Goal: Information Seeking & Learning: Find specific fact

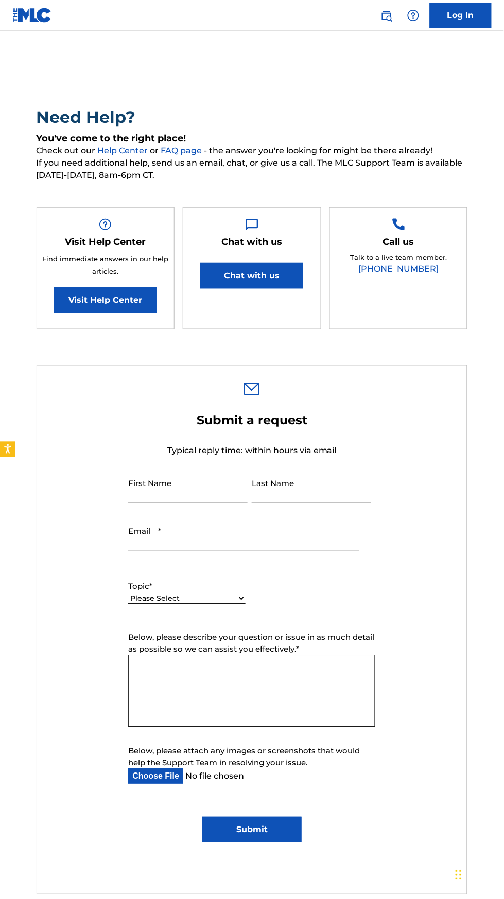
scroll to position [1, 0]
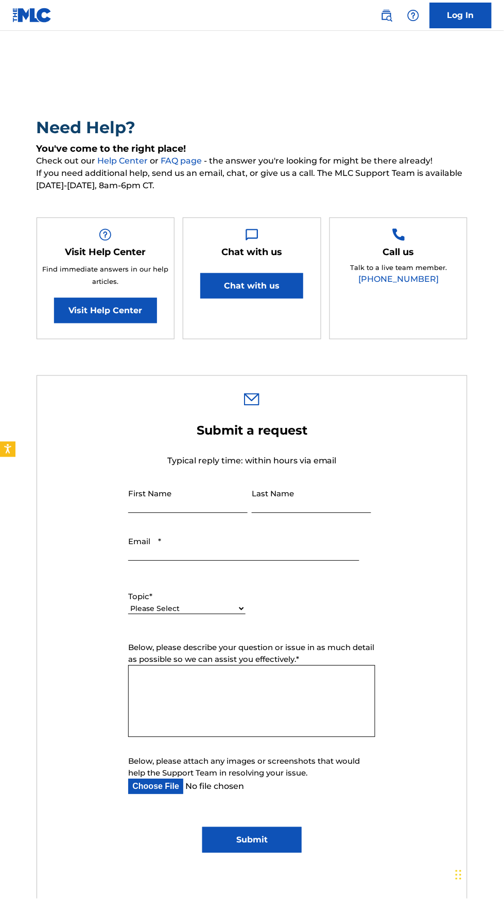
click at [465, 15] on link "Log In" at bounding box center [460, 16] width 62 height 26
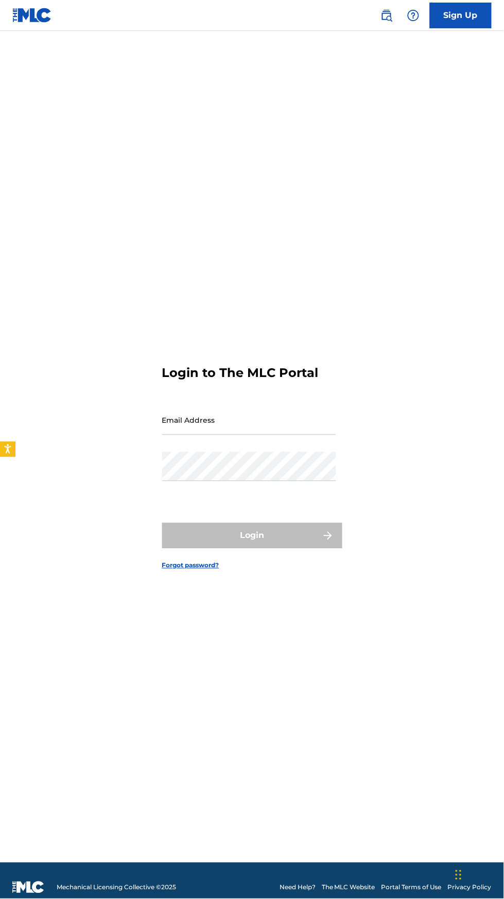
click at [470, 14] on link "Sign Up" at bounding box center [460, 16] width 62 height 26
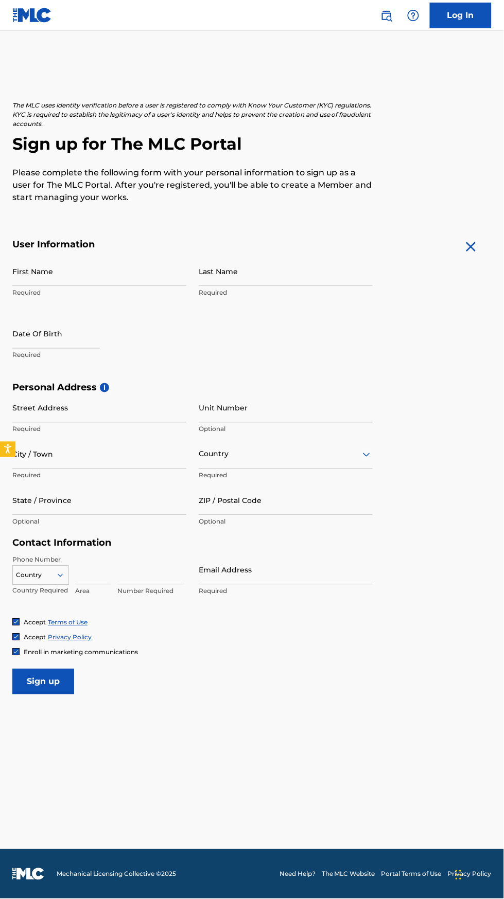
click at [111, 274] on input "First Name" at bounding box center [99, 271] width 174 height 29
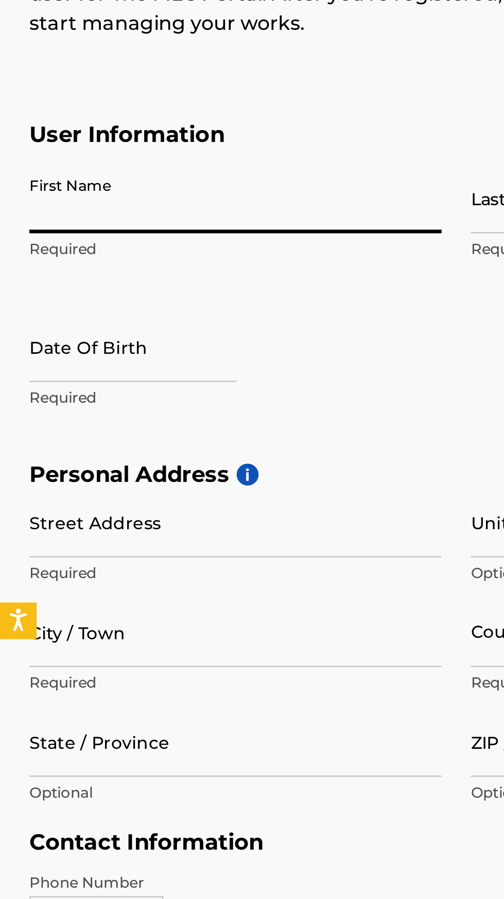
type input "[PERSON_NAME]"
type input "[STREET_ADDRESS]"
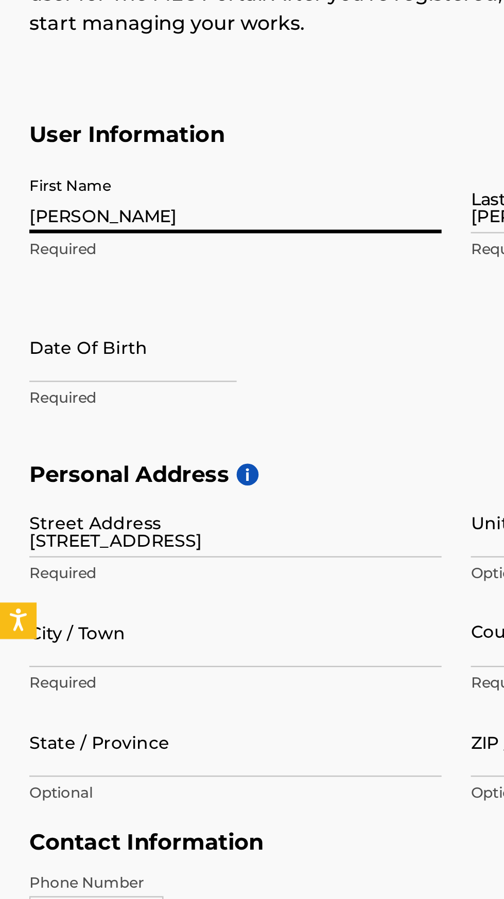
type input "[GEOGRAPHIC_DATA]"
type input "KS"
type input "66223"
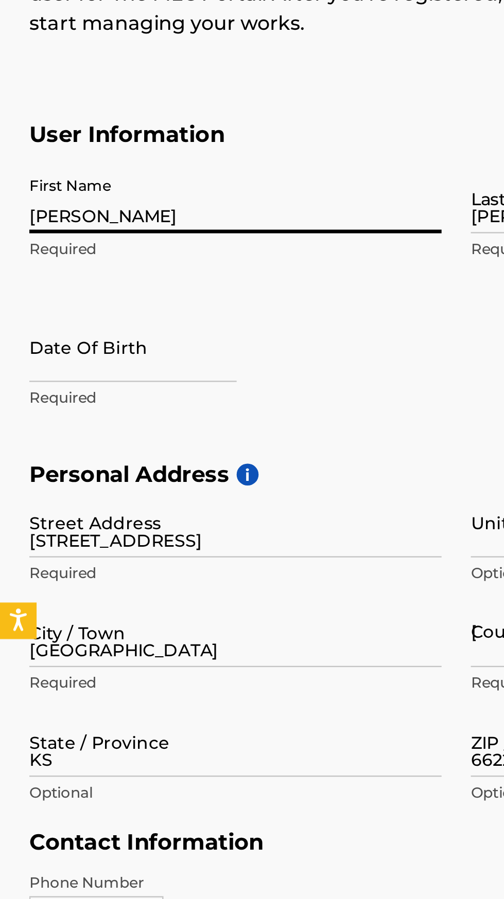
type input "816"
type input "5471559"
type input "[EMAIL_ADDRESS][DOMAIN_NAME]"
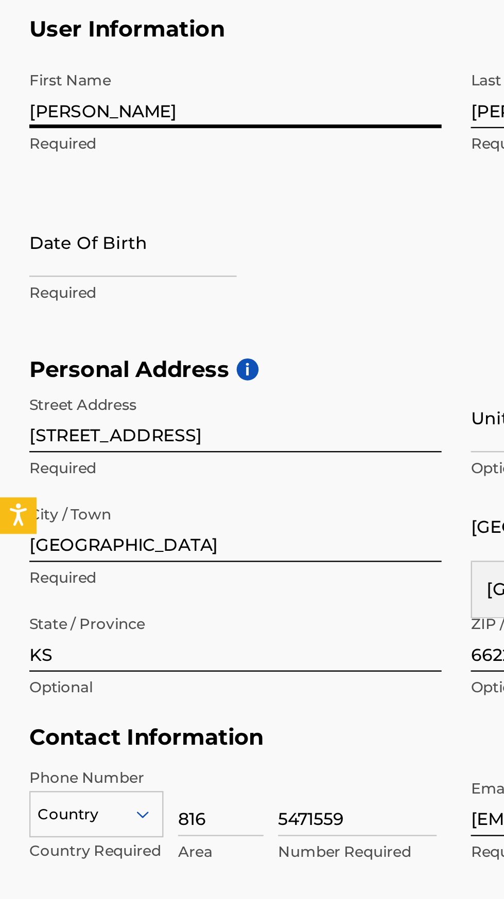
click at [30, 337] on input "text" at bounding box center [55, 333] width 87 height 29
select select "7"
select select "2025"
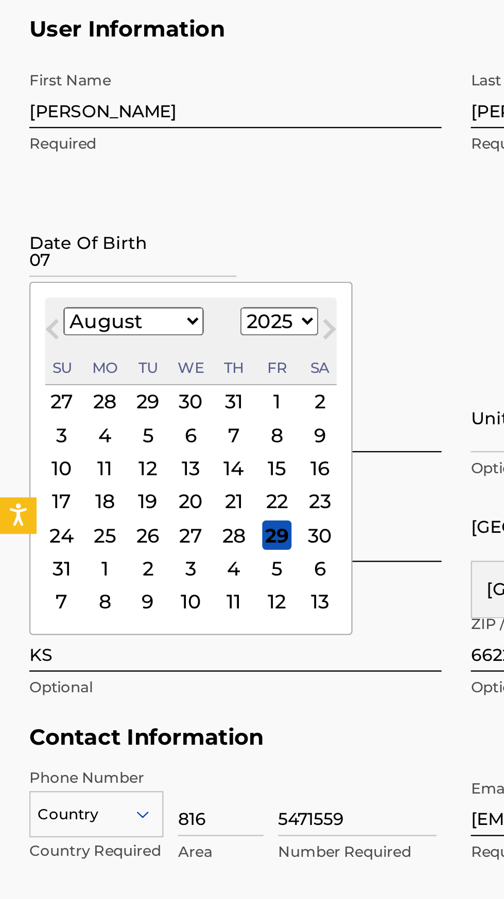
type input "0"
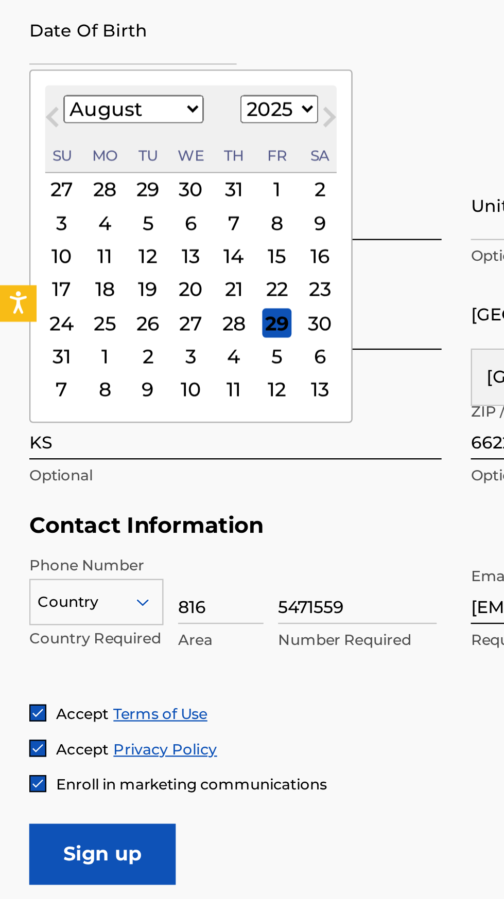
click at [81, 367] on select "January February March April May June July August September October November De…" at bounding box center [56, 368] width 59 height 12
select select "6"
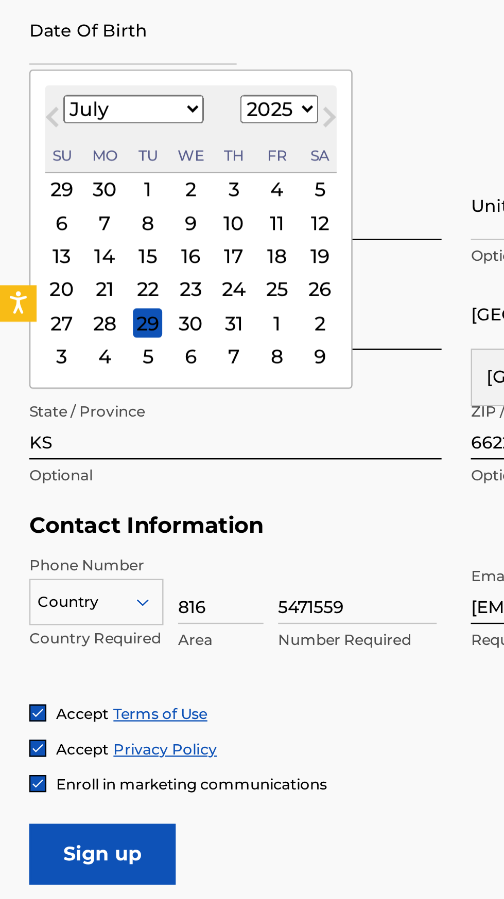
click at [112, 417] on div "11" at bounding box center [117, 415] width 12 height 12
type input "[DATE]"
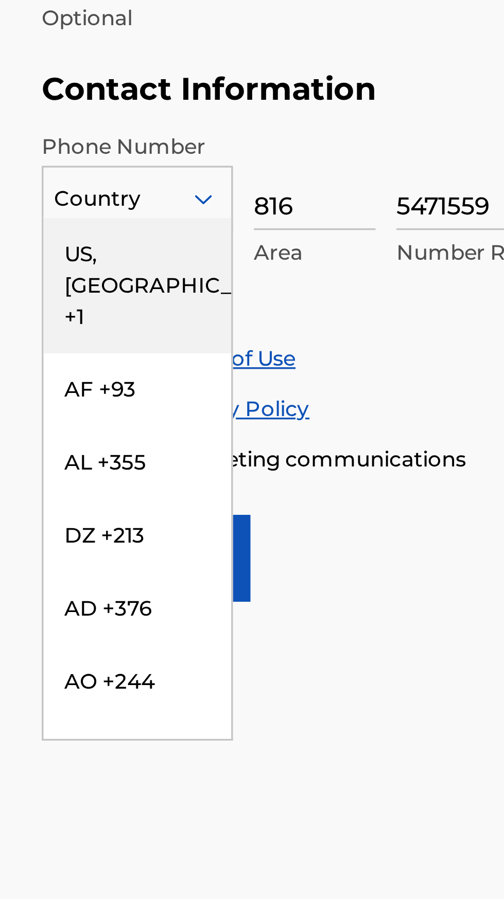
click at [50, 595] on div "US, [GEOGRAPHIC_DATA] +1" at bounding box center [41, 601] width 56 height 40
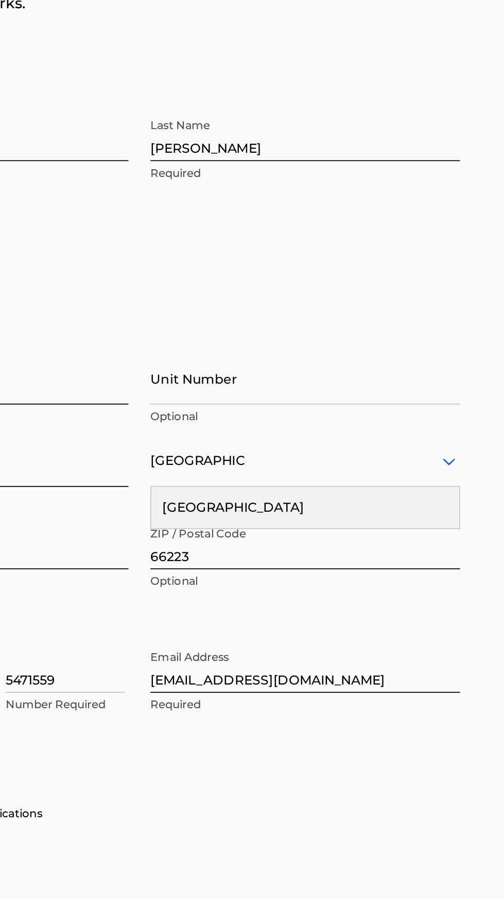
click at [149, 459] on input "[GEOGRAPHIC_DATA]" at bounding box center [99, 454] width 174 height 29
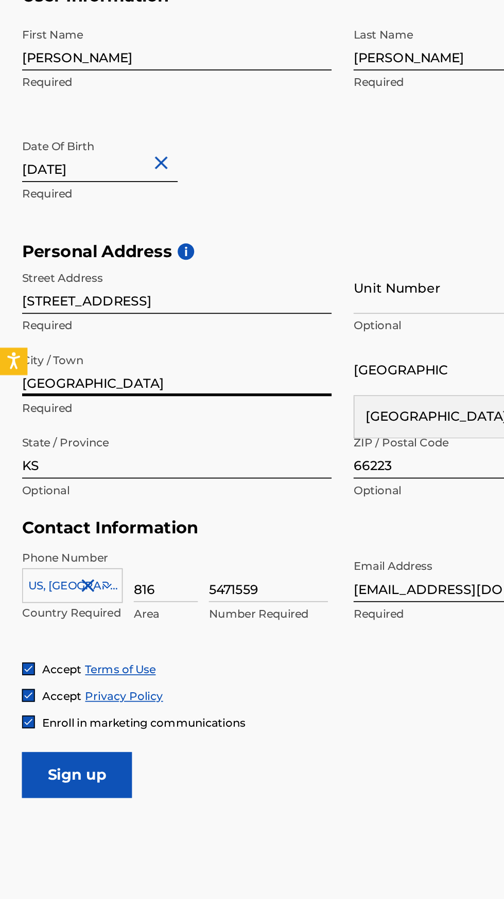
click at [122, 414] on input "[STREET_ADDRESS]" at bounding box center [99, 407] width 174 height 29
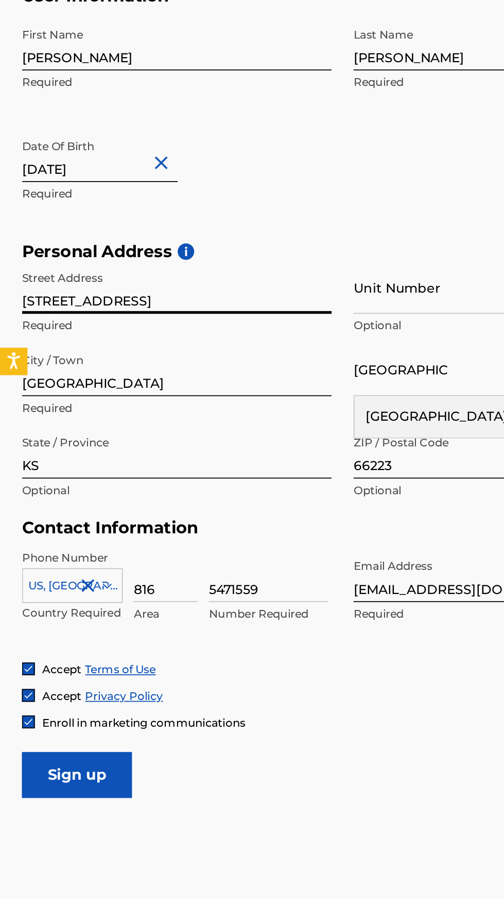
type input "[STREET_ADDRESS]"
click at [219, 413] on input "Unit Number" at bounding box center [286, 407] width 174 height 29
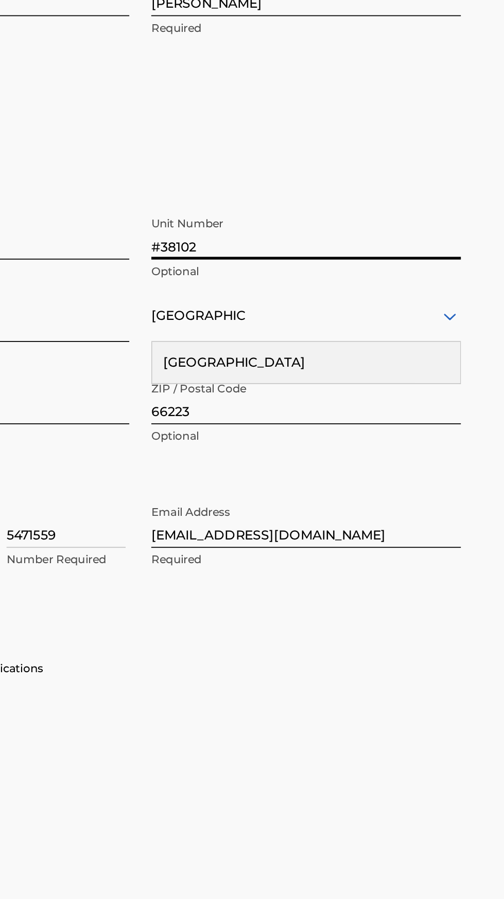
type input "#38102"
click at [157, 447] on input "[GEOGRAPHIC_DATA]" at bounding box center [99, 454] width 174 height 29
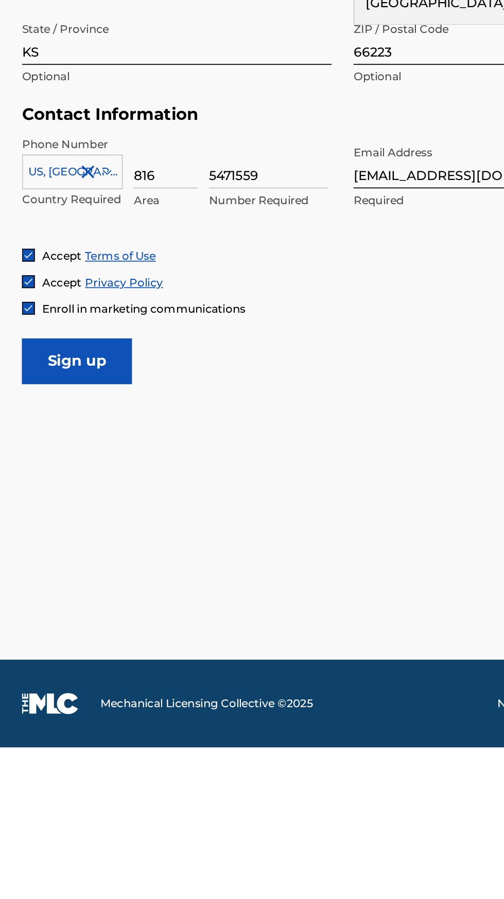
click at [50, 685] on input "Sign up" at bounding box center [43, 682] width 62 height 26
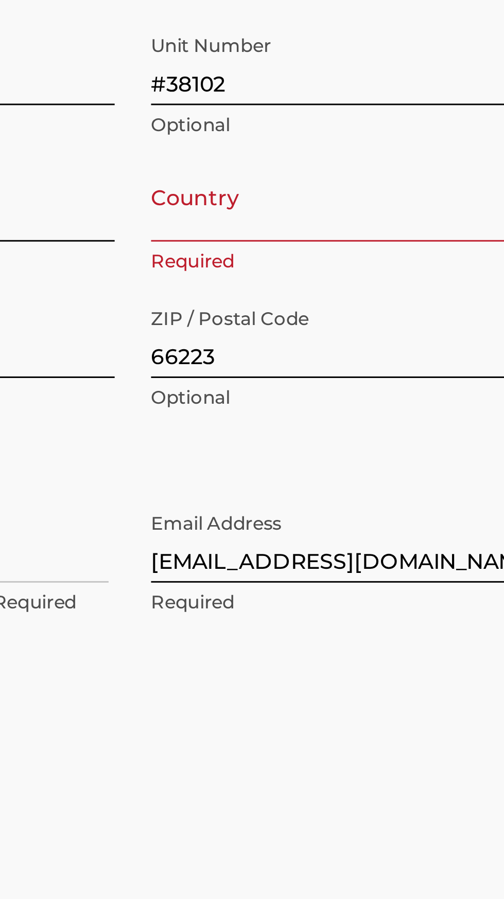
click at [185, 452] on input "[GEOGRAPHIC_DATA]" at bounding box center [99, 454] width 174 height 29
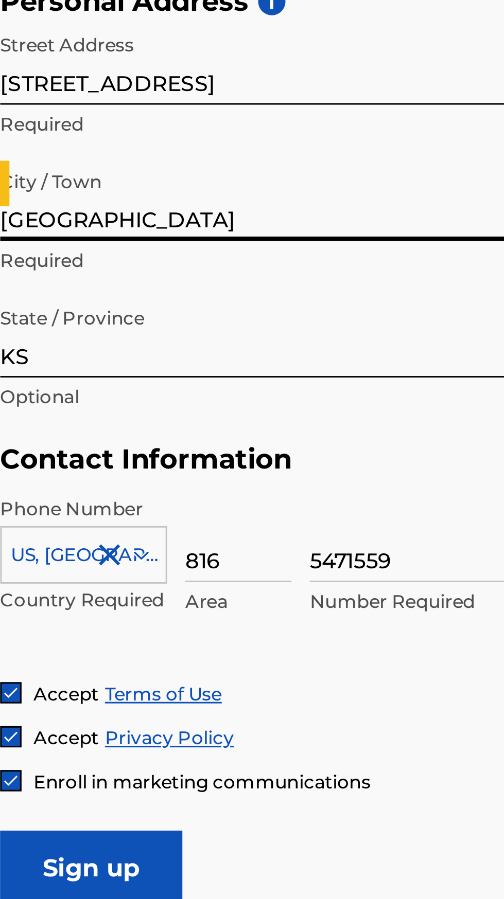
click at [64, 493] on input "KS" at bounding box center [99, 500] width 174 height 29
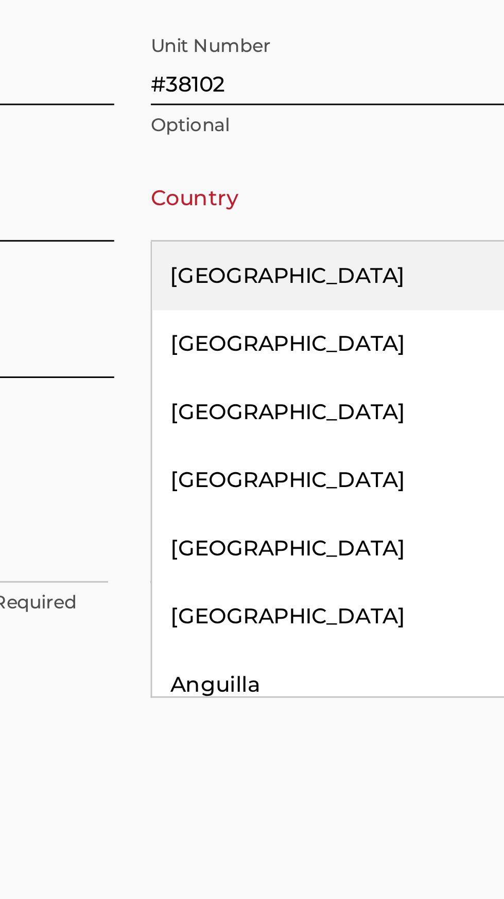
click at [252, 477] on div "[GEOGRAPHIC_DATA]" at bounding box center [285, 480] width 173 height 23
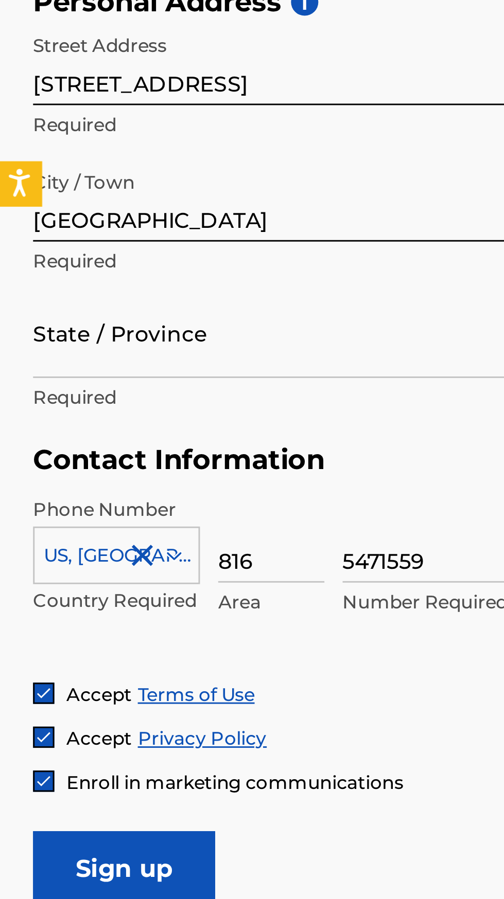
click at [53, 680] on input "Sign up" at bounding box center [43, 682] width 62 height 26
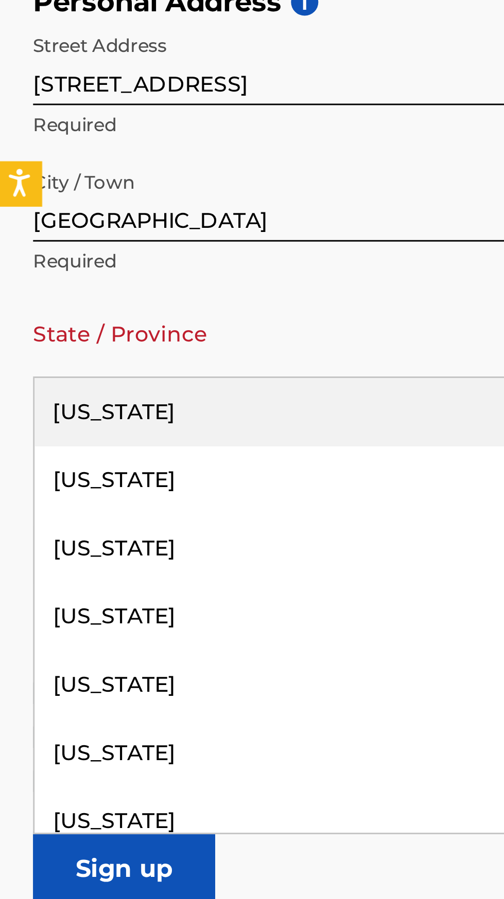
type input "k"
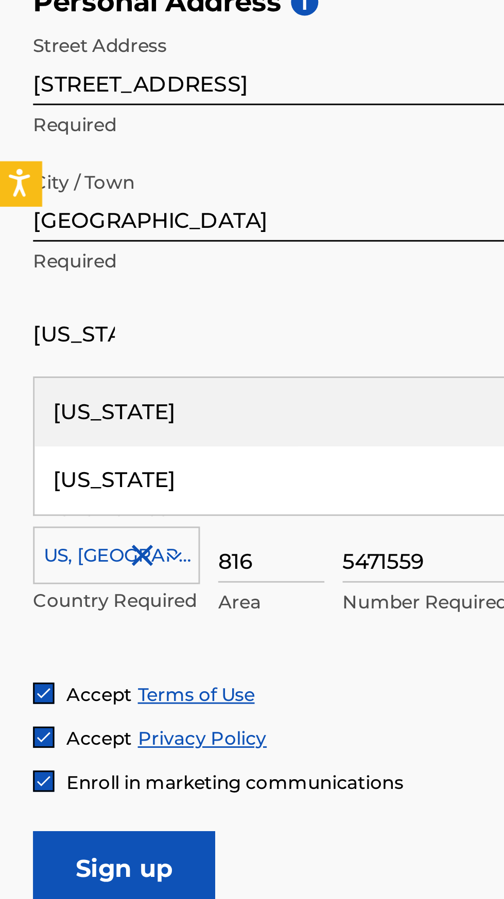
type input "[US_STATE]"
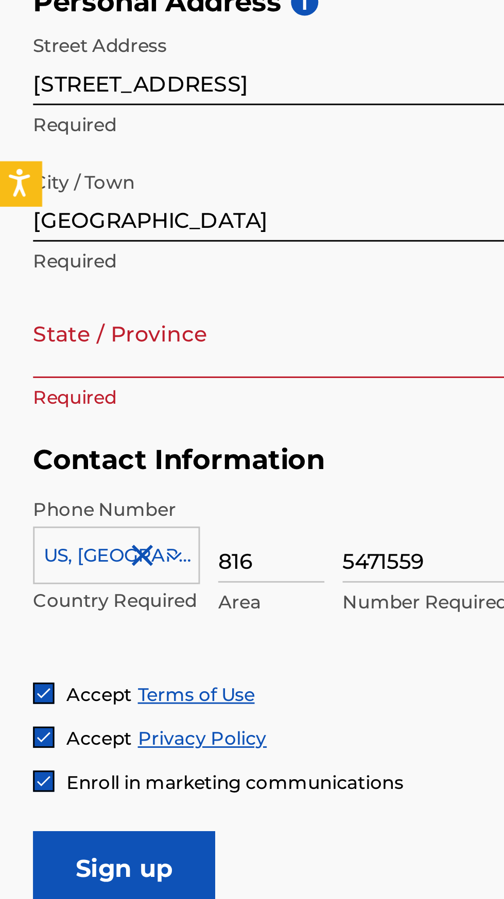
click at [75, 479] on p "Required" at bounding box center [99, 475] width 174 height 9
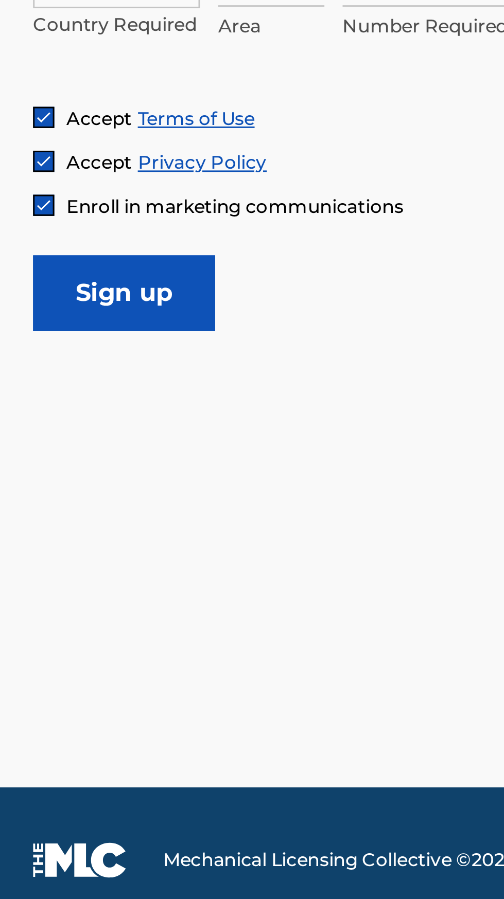
type input "KS"
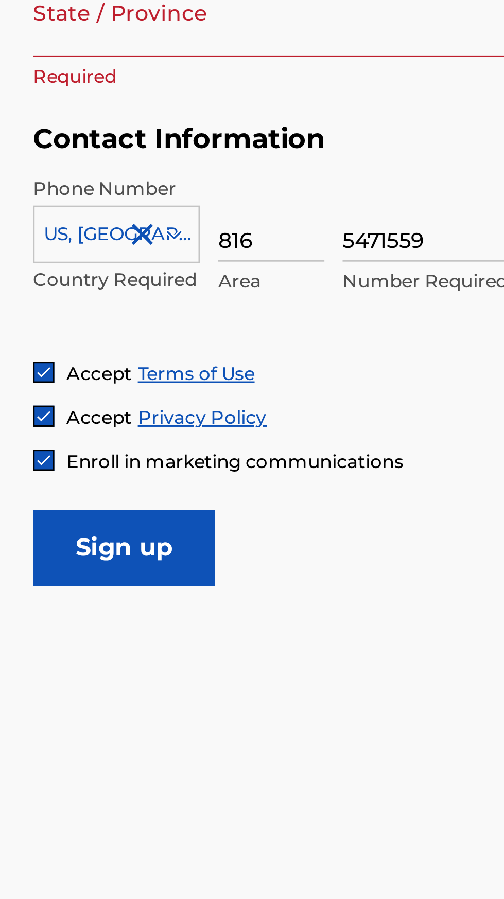
click at [51, 598] on div "US, [GEOGRAPHIC_DATA] +1 Country Required" at bounding box center [40, 578] width 57 height 46
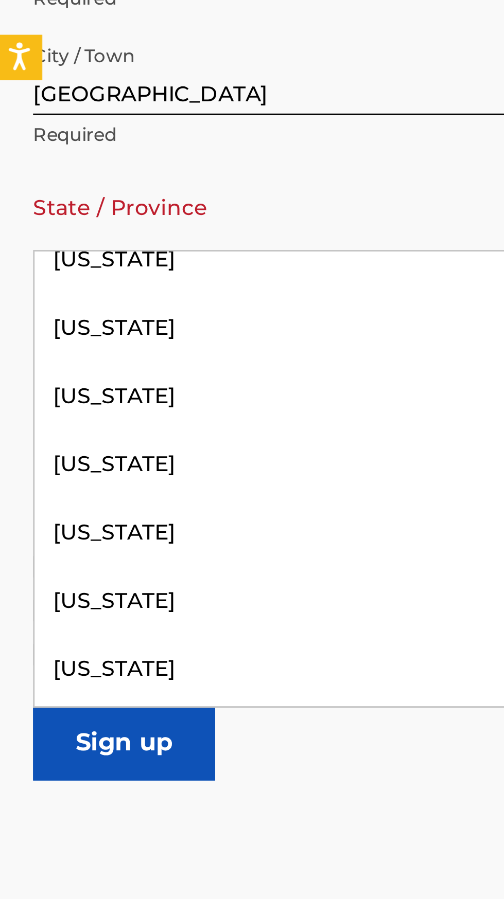
scroll to position [425, 0]
click at [44, 530] on div "[US_STATE]" at bounding box center [99, 518] width 173 height 23
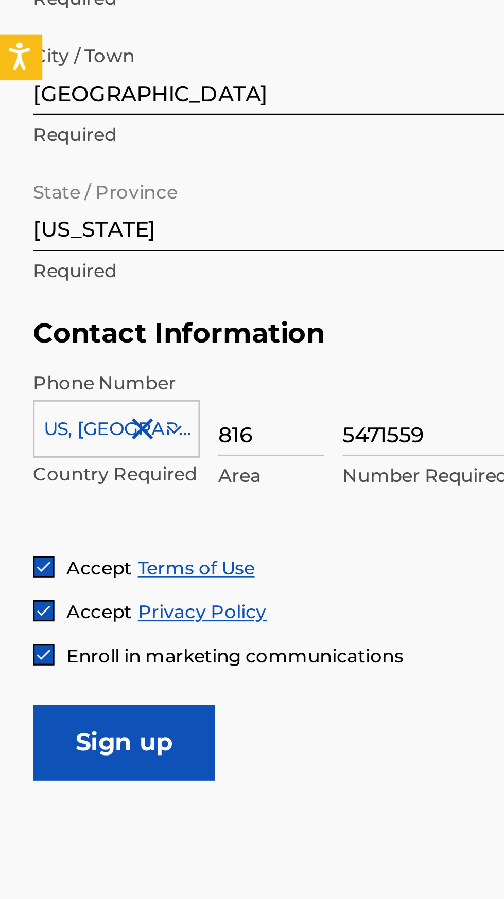
click at [51, 683] on input "Sign up" at bounding box center [43, 682] width 62 height 26
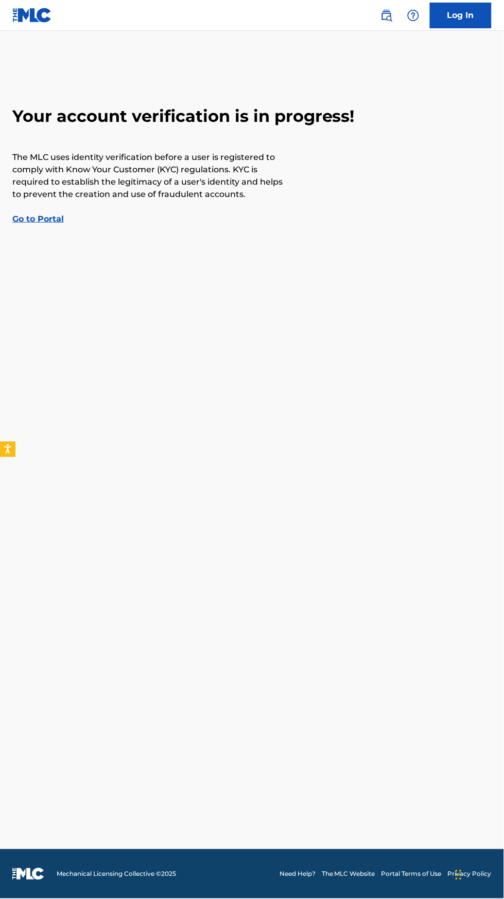
click at [49, 223] on link "Go to Portal" at bounding box center [37, 219] width 51 height 10
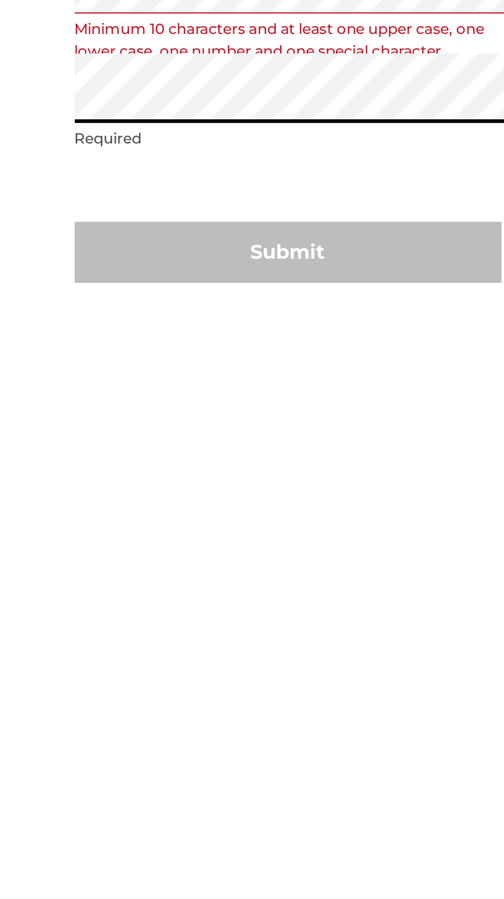
click at [282, 565] on form "Set your account password Please set the password associated with address kiddw…" at bounding box center [252, 460] width 180 height 806
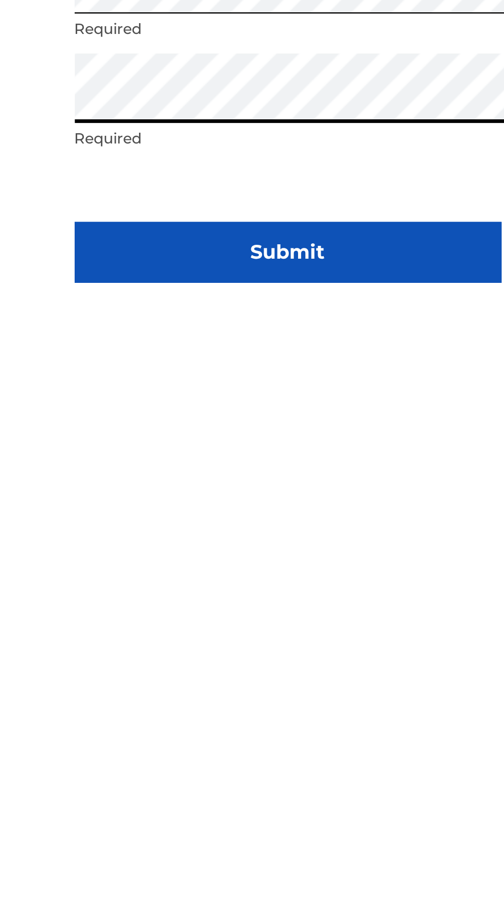
click at [265, 565] on button "Submit" at bounding box center [252, 552] width 180 height 26
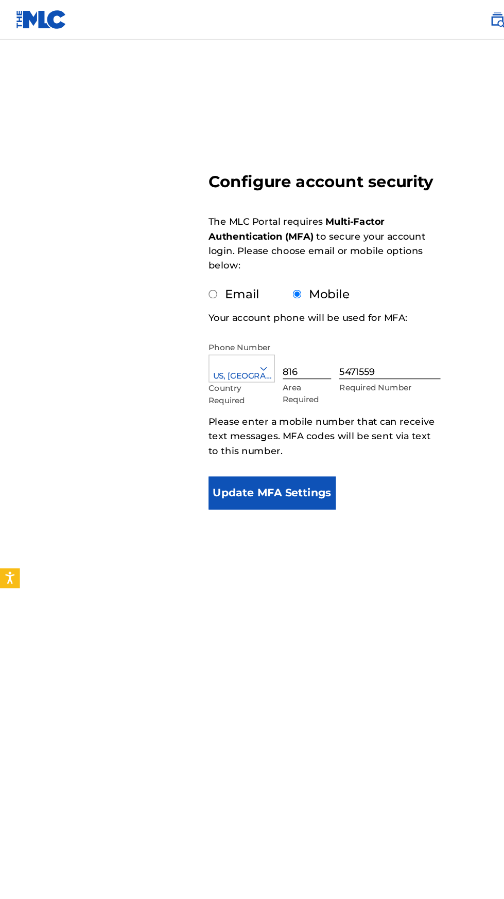
click at [222, 383] on button "Update MFA Settings" at bounding box center [211, 383] width 99 height 26
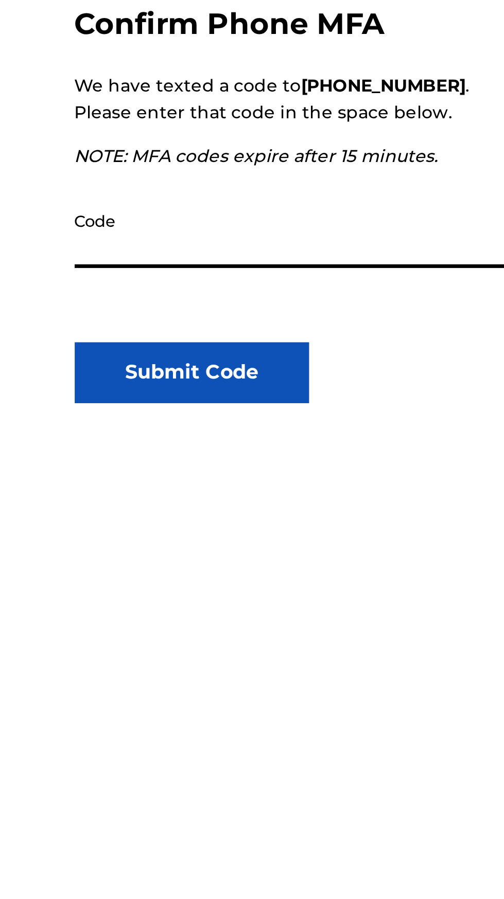
click at [204, 283] on input "Code" at bounding box center [252, 278] width 181 height 29
type input "790409"
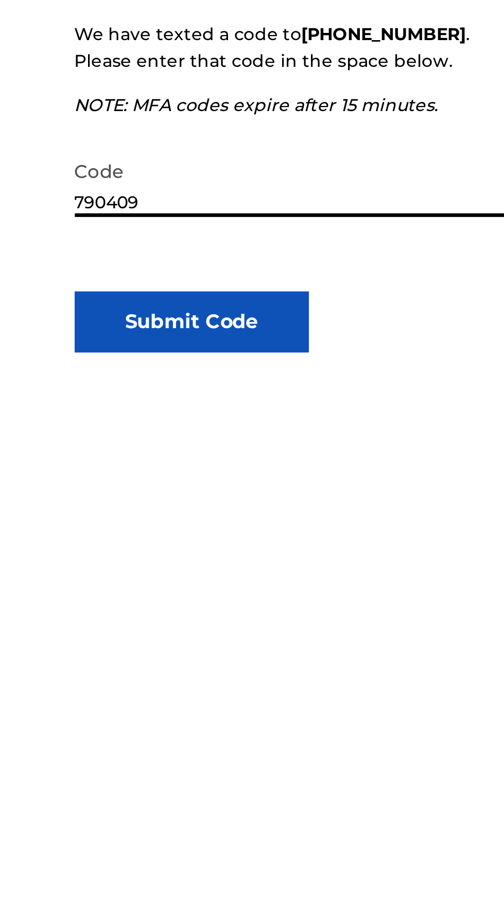
click at [217, 336] on button "Submit Code" at bounding box center [211, 338] width 99 height 26
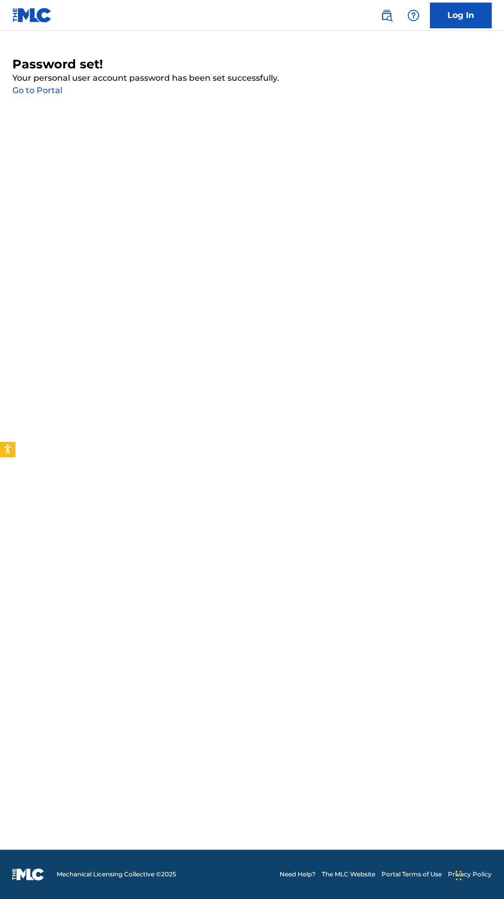
click at [45, 94] on link "Go to Portal" at bounding box center [37, 90] width 50 height 10
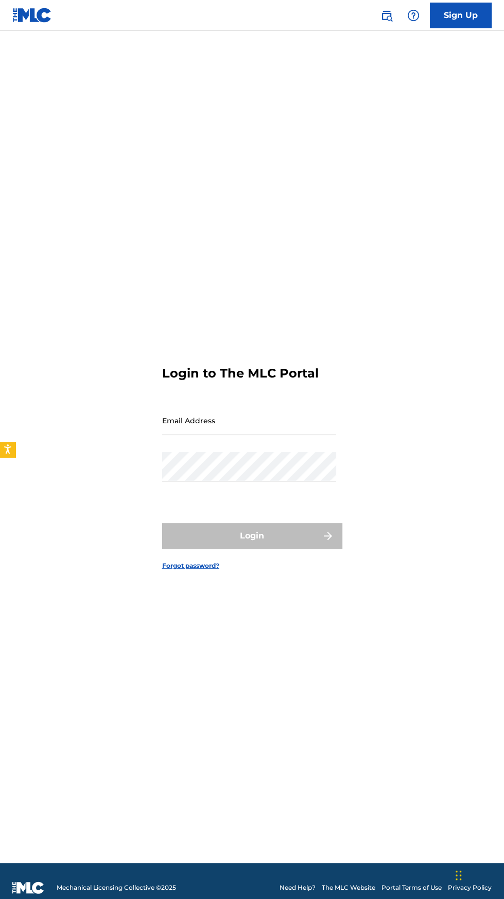
click at [263, 435] on input "Email Address" at bounding box center [249, 420] width 174 height 29
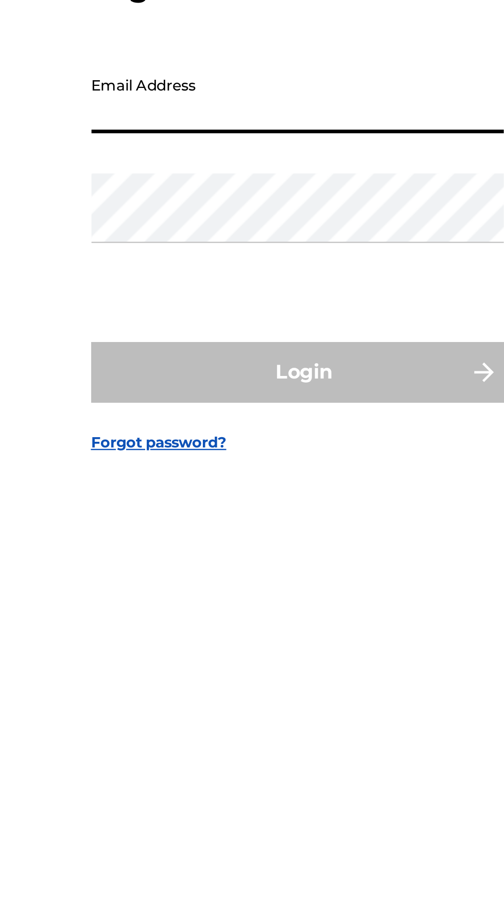
type input "[EMAIL_ADDRESS][DOMAIN_NAME]"
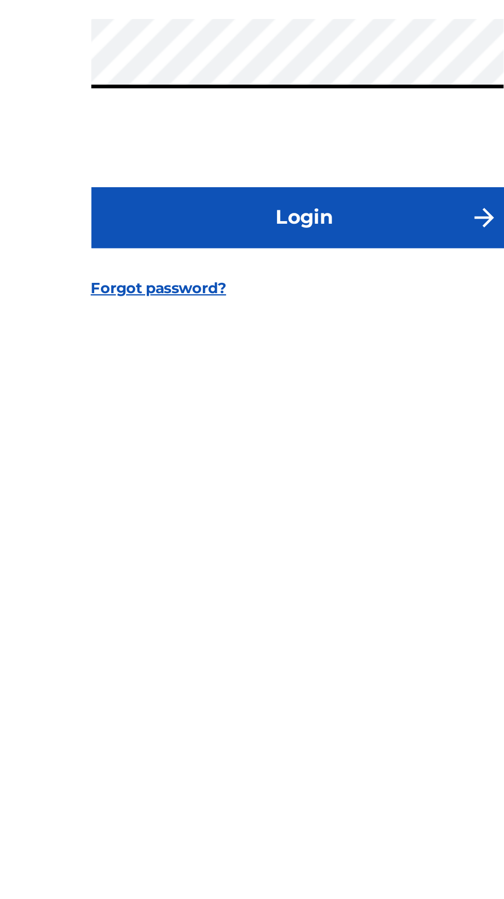
click at [264, 549] on button "Login" at bounding box center [252, 536] width 180 height 26
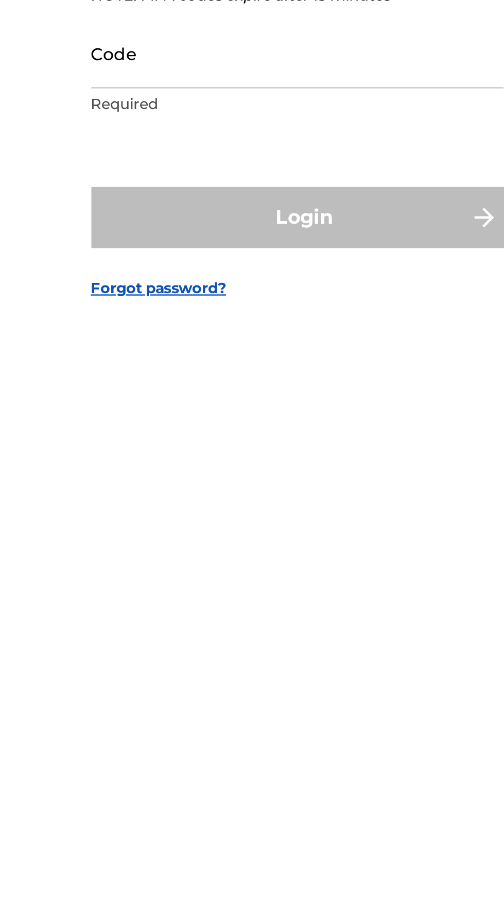
click at [234, 480] on input "Code" at bounding box center [249, 465] width 174 height 29
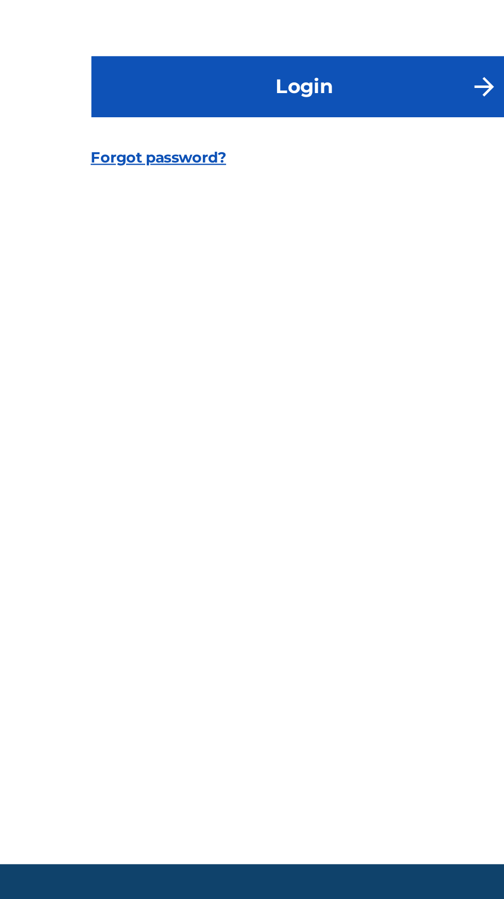
type input "140899"
click at [269, 548] on button "Login" at bounding box center [252, 535] width 180 height 26
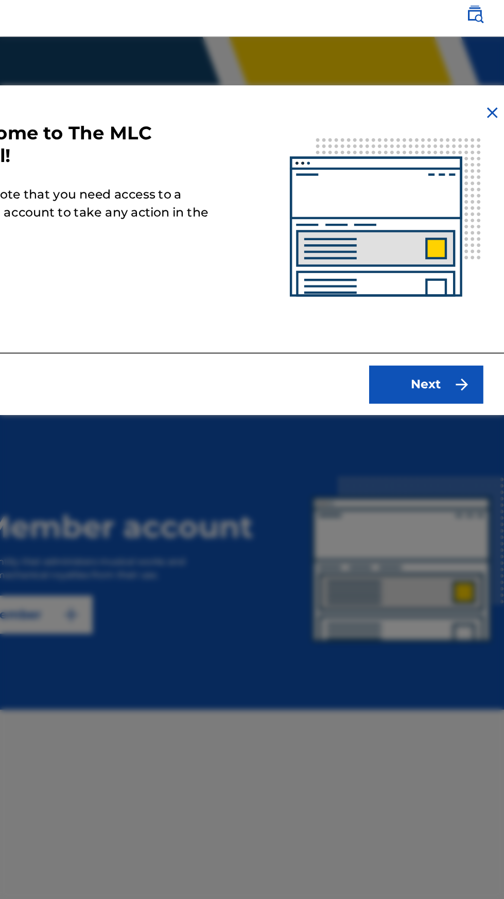
click at [400, 260] on button "Next" at bounding box center [394, 267] width 77 height 26
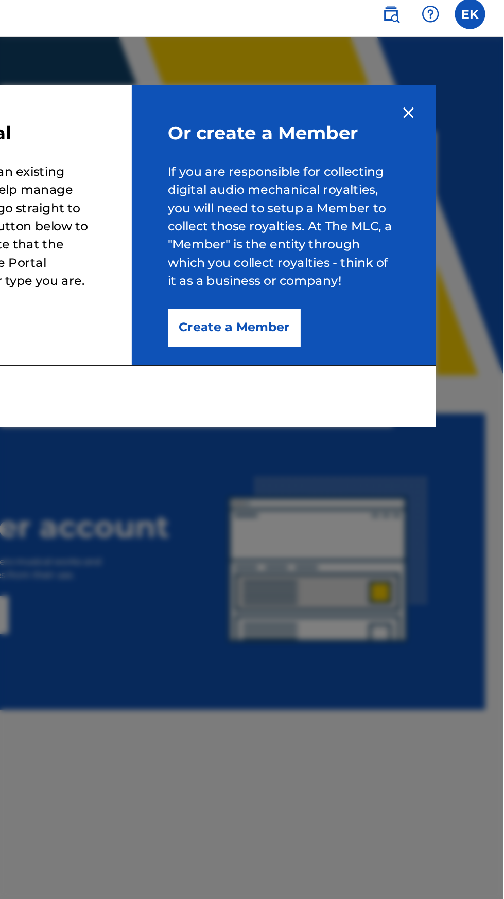
click at [433, 86] on img at bounding box center [439, 82] width 12 height 12
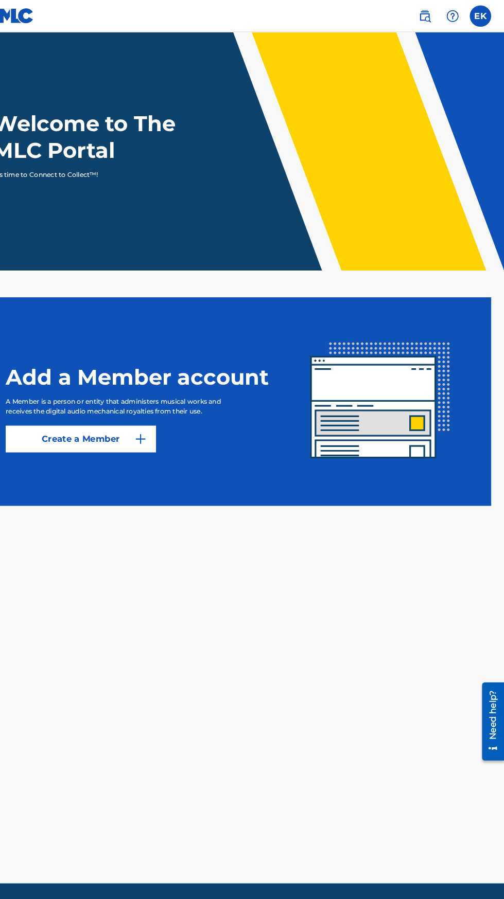
click at [432, 15] on img at bounding box center [427, 15] width 12 height 12
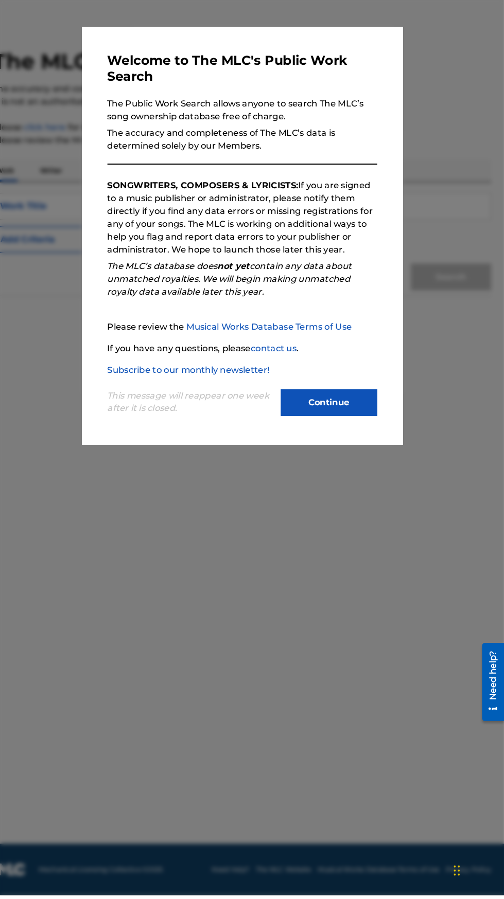
click at [342, 438] on button "Continue" at bounding box center [335, 425] width 93 height 26
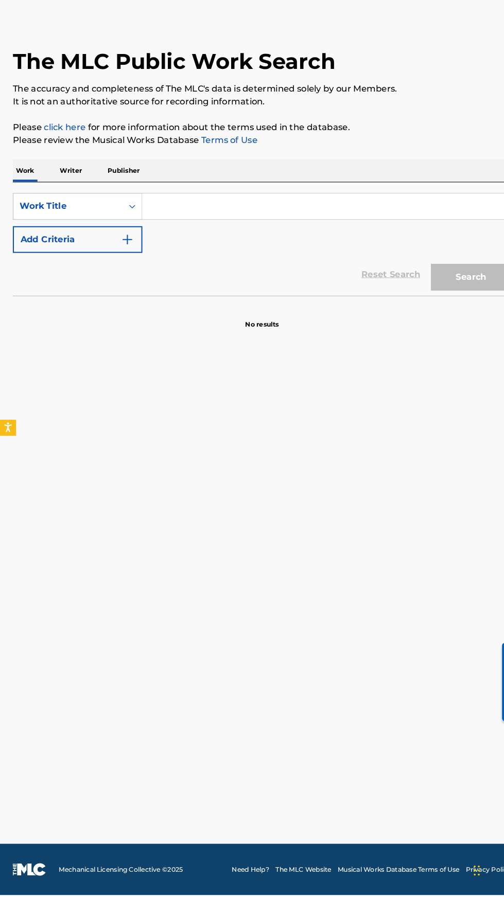
click at [69, 204] on p "Writer" at bounding box center [68, 202] width 27 height 22
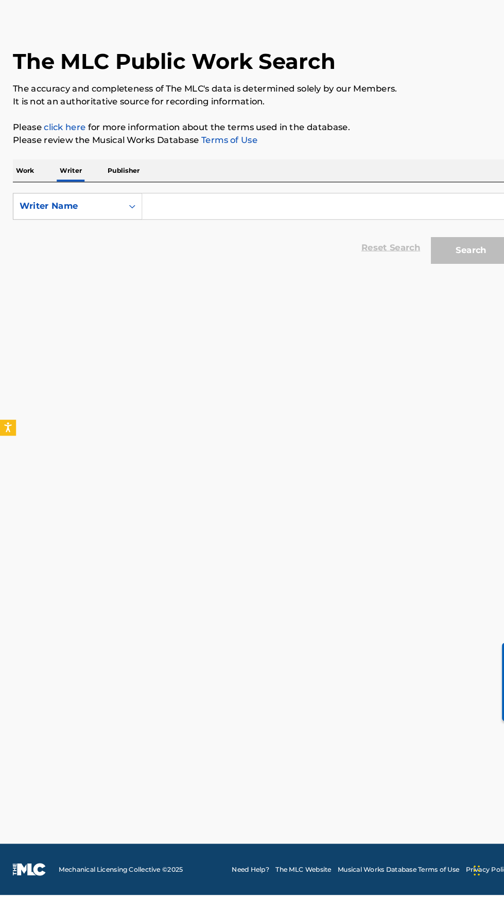
click at [225, 235] on input "Search Form" at bounding box center [314, 236] width 354 height 25
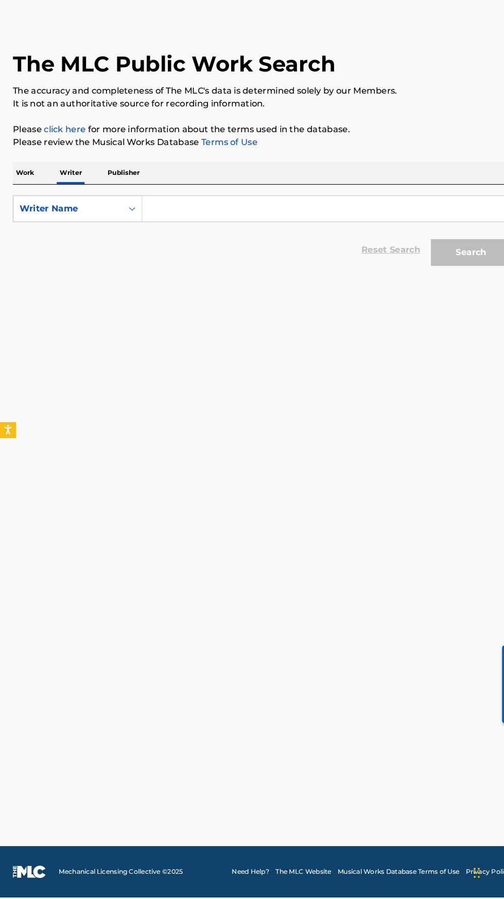
scroll to position [59, 0]
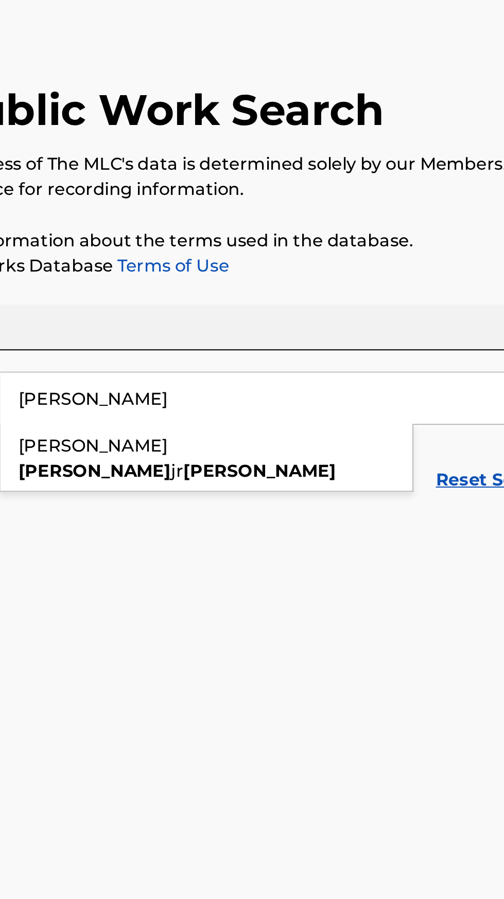
type input "Elliott Kidd"
click at [317, 85] on div "The MLC Public Work Search The accuracy and completeness of The MLC's data is d…" at bounding box center [252, 177] width 504 height 240
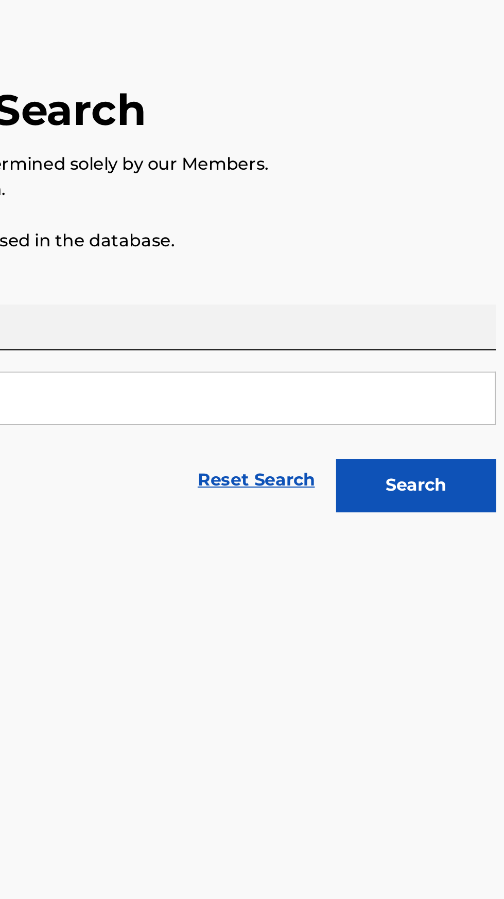
click at [445, 266] on button "Search" at bounding box center [452, 279] width 77 height 26
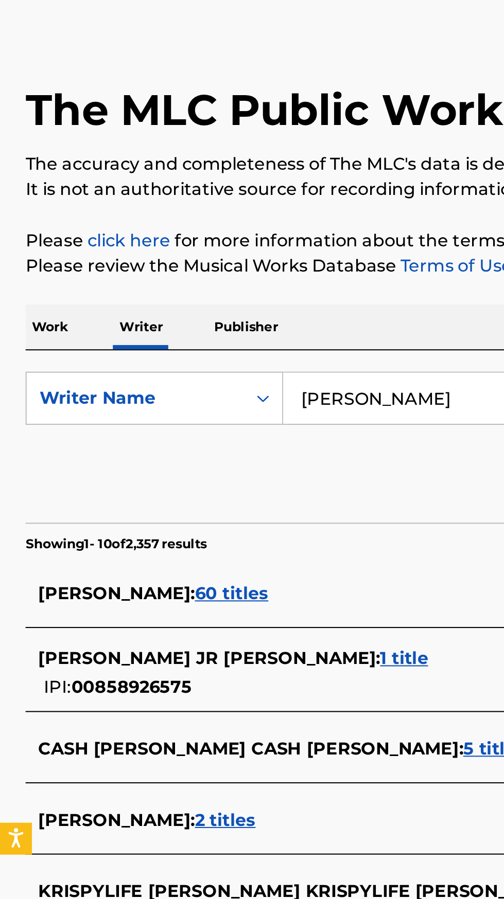
scroll to position [0, 0]
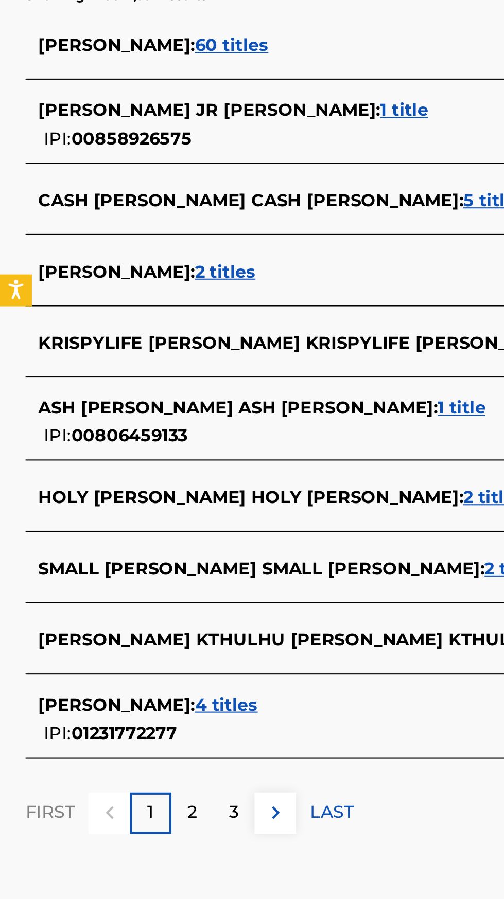
click at [93, 706] on p "2" at bounding box center [93, 702] width 5 height 12
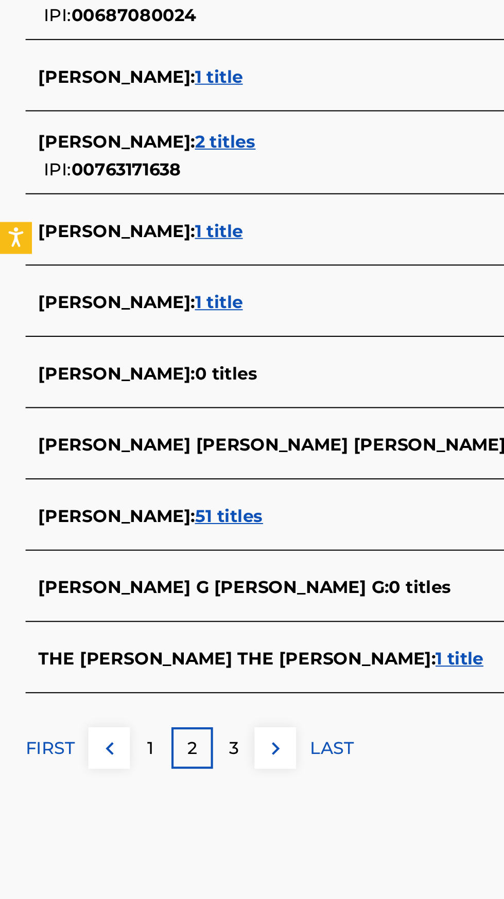
click at [94, 585] on span "51 titles" at bounding box center [110, 584] width 33 height 10
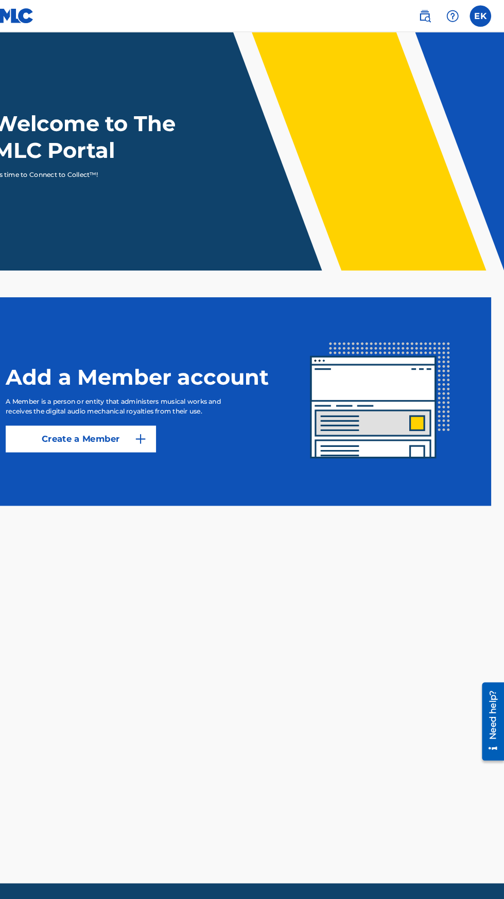
click at [427, 11] on img at bounding box center [427, 15] width 12 height 12
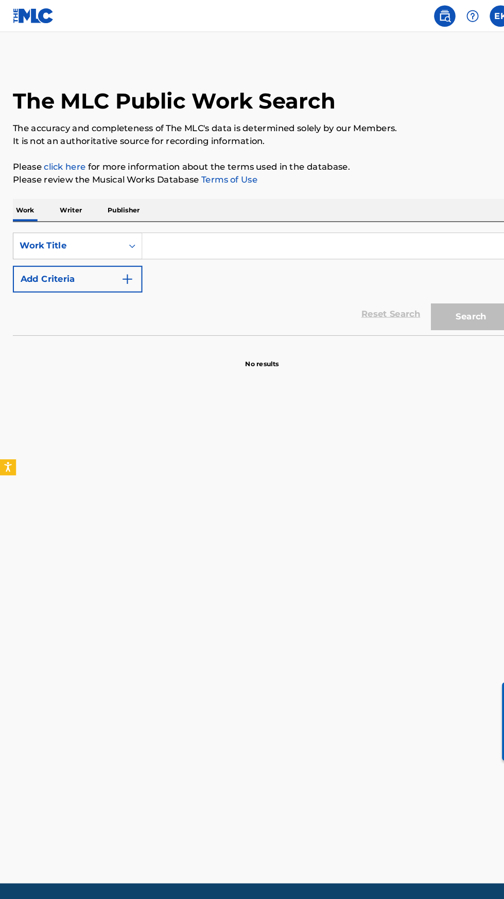
click at [75, 202] on p "Writer" at bounding box center [68, 202] width 27 height 22
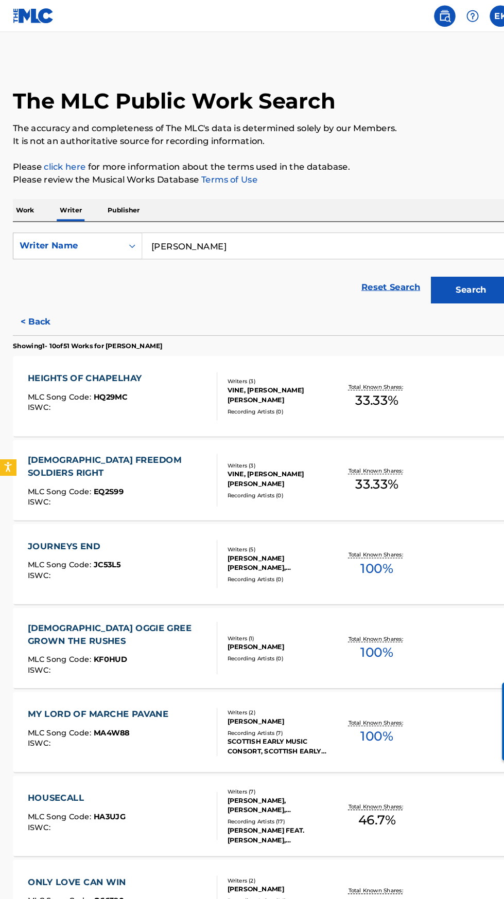
click at [47, 310] on button "< Back" at bounding box center [43, 310] width 62 height 26
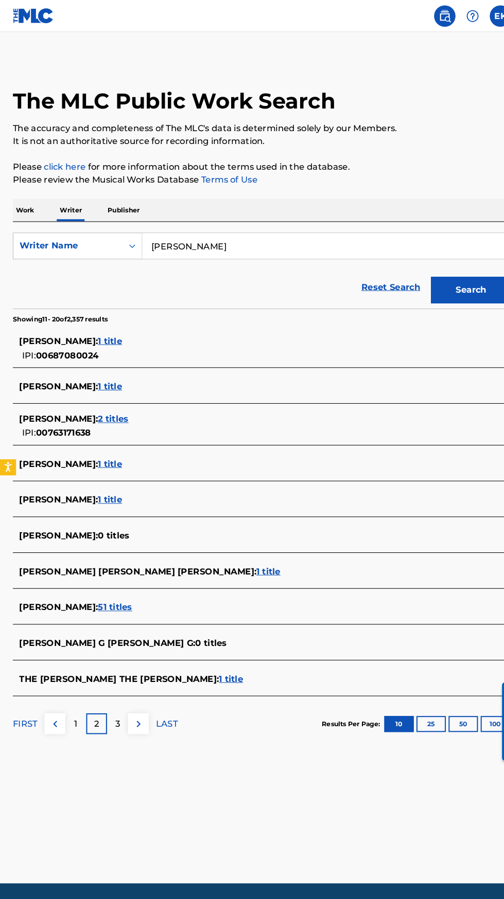
click at [111, 696] on p "3" at bounding box center [113, 696] width 5 height 12
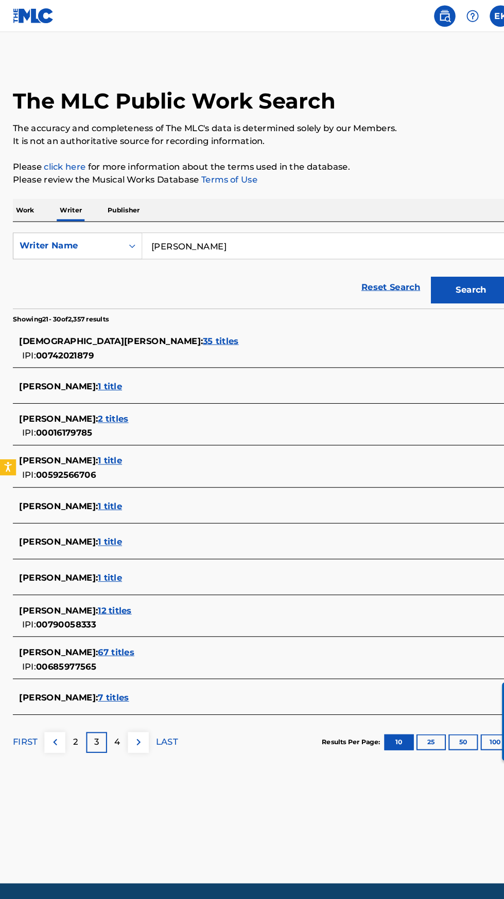
click at [113, 713] on p "4" at bounding box center [113, 714] width 6 height 12
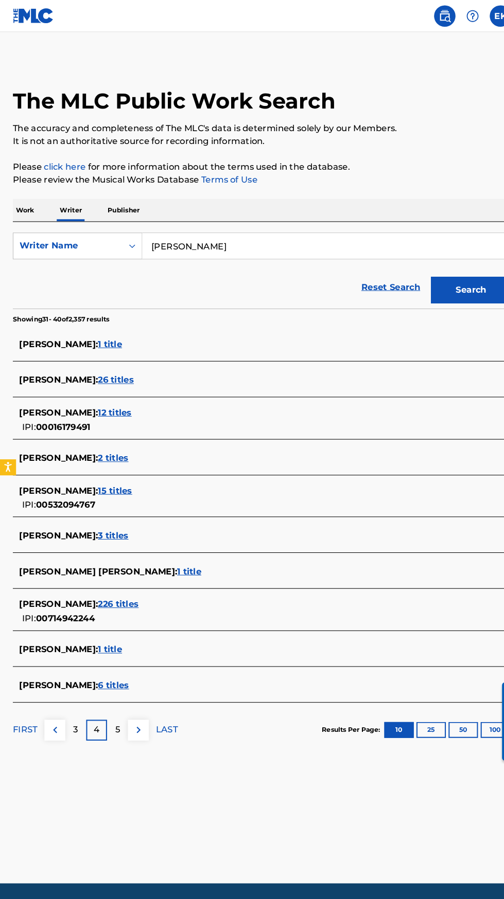
click at [94, 627] on span "1 title" at bounding box center [105, 625] width 23 height 10
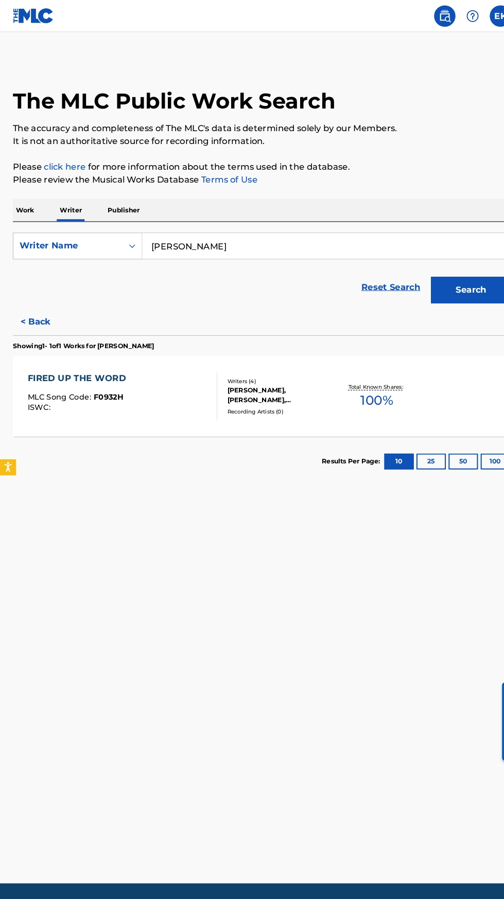
click at [47, 303] on button "< Back" at bounding box center [43, 310] width 62 height 26
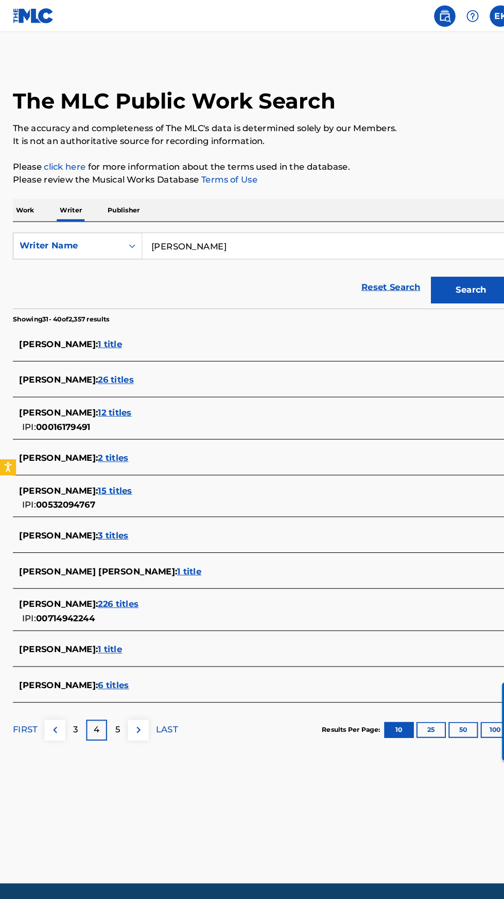
click at [99, 663] on span "6 titles" at bounding box center [109, 659] width 30 height 10
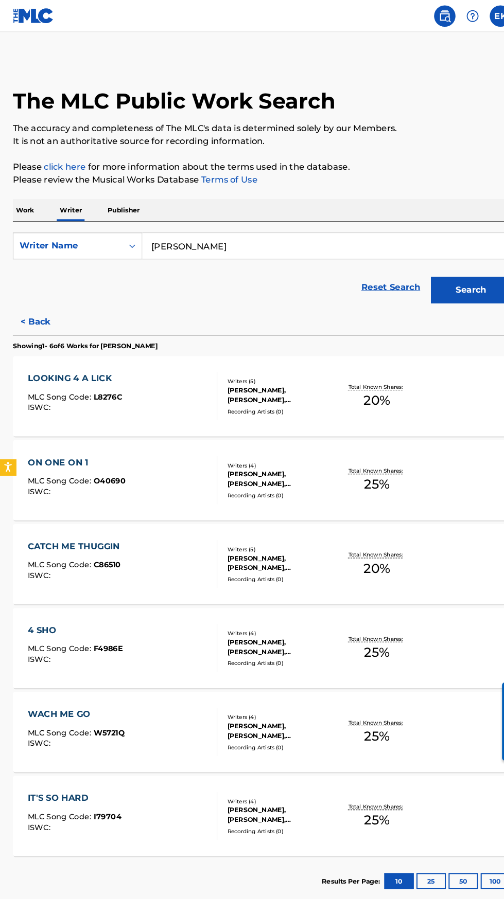
click at [42, 319] on button "< Back" at bounding box center [43, 310] width 62 height 26
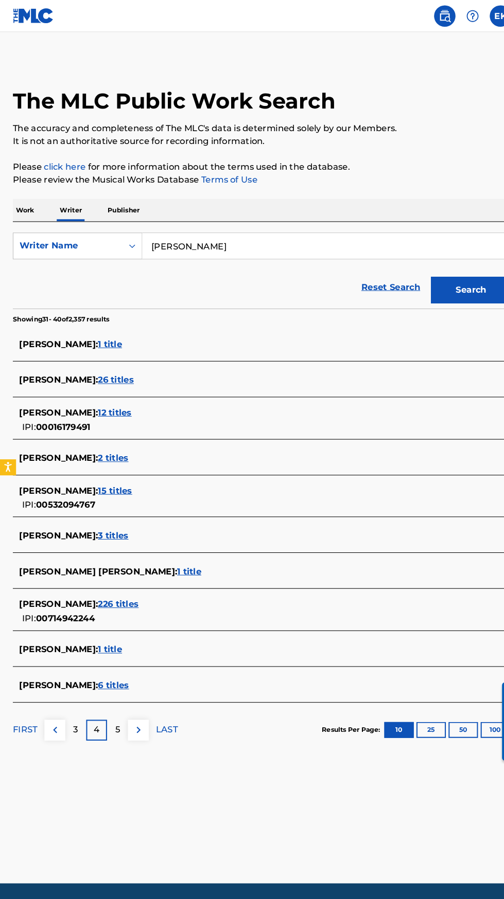
click at [113, 703] on p "5" at bounding box center [113, 702] width 5 height 12
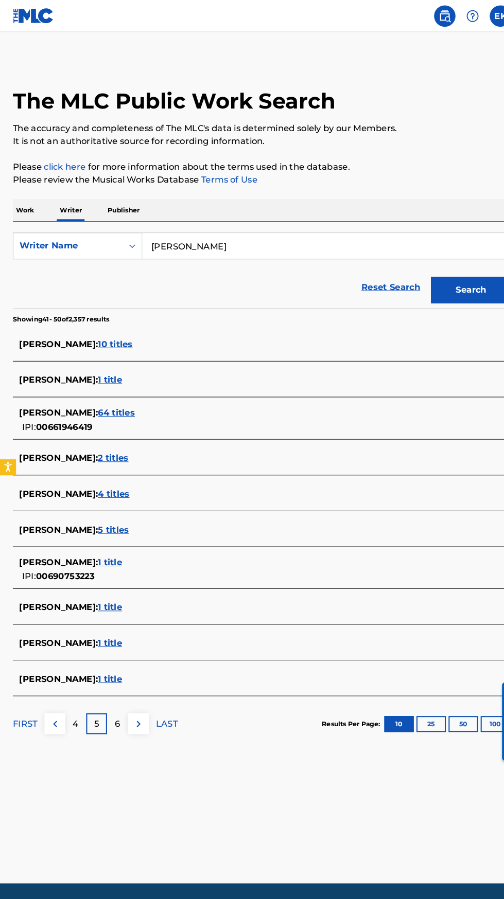
click at [113, 696] on p "6" at bounding box center [113, 696] width 5 height 12
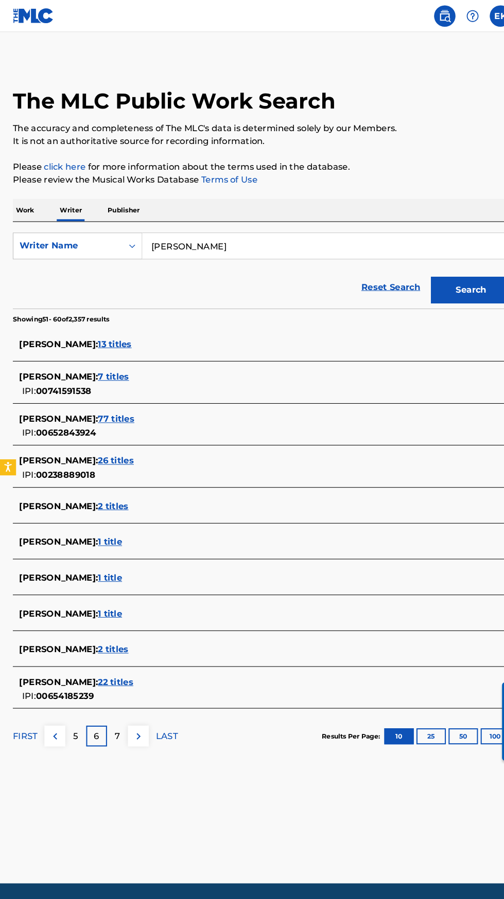
click at [113, 712] on p "7" at bounding box center [113, 708] width 5 height 12
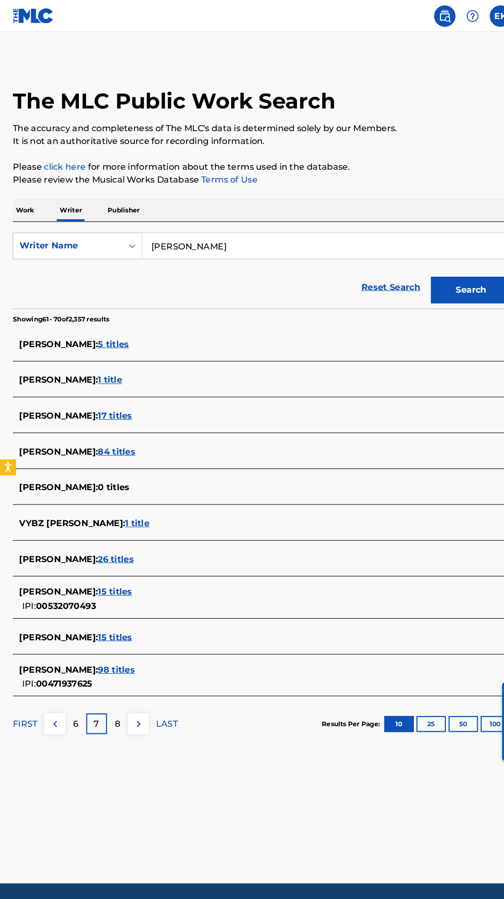
click at [113, 696] on p "8" at bounding box center [113, 696] width 5 height 12
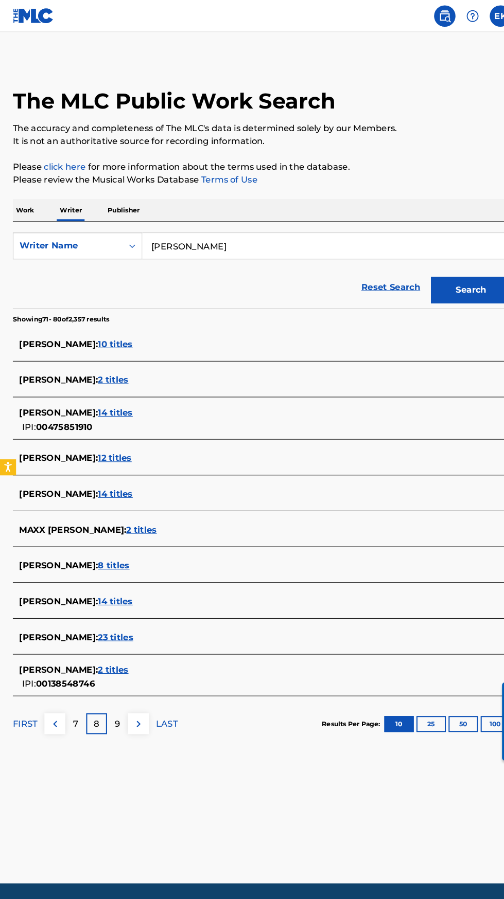
click at [113, 696] on p "9" at bounding box center [113, 696] width 5 height 12
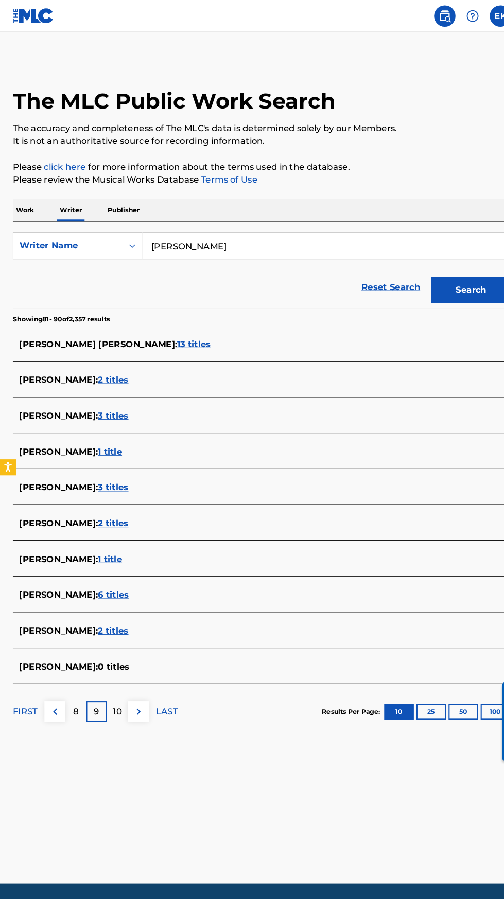
click at [94, 366] on span "2 titles" at bounding box center [108, 366] width 29 height 10
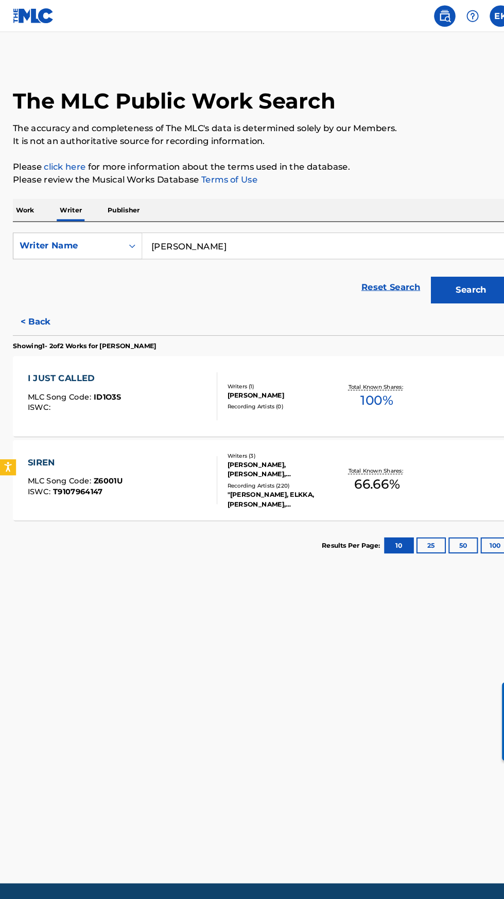
click at [36, 309] on button "< Back" at bounding box center [43, 310] width 62 height 26
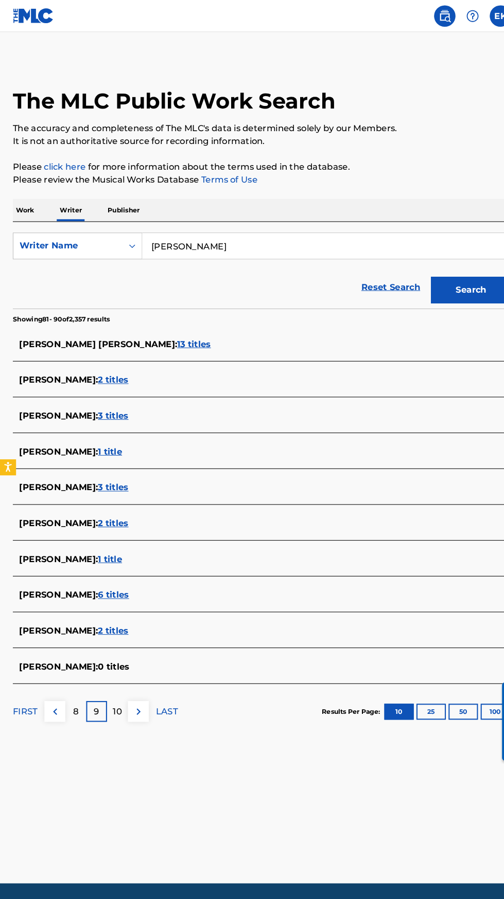
click at [113, 684] on p "10" at bounding box center [113, 684] width 9 height 12
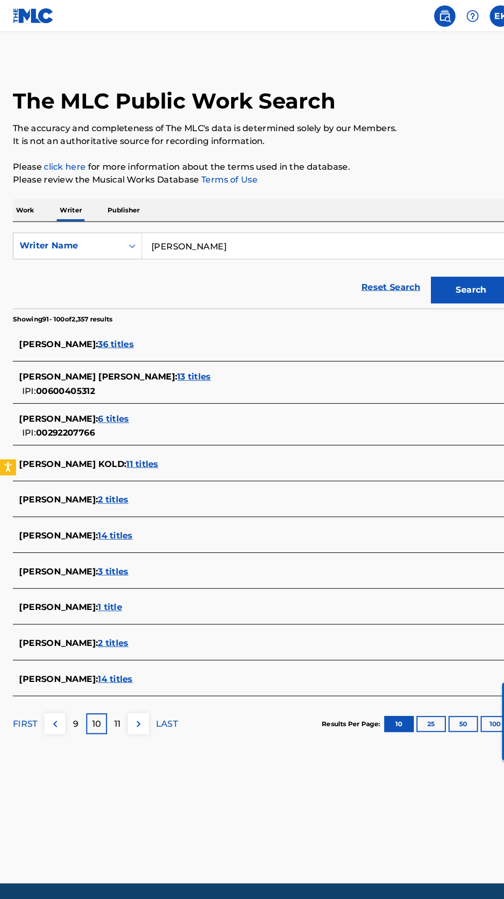
click at [113, 697] on p "11" at bounding box center [113, 696] width 6 height 12
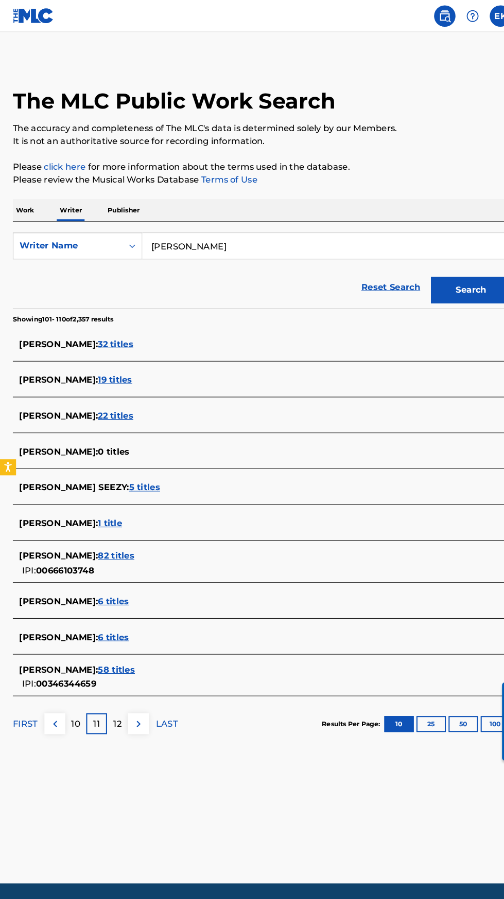
click at [113, 696] on p "12" at bounding box center [113, 696] width 8 height 12
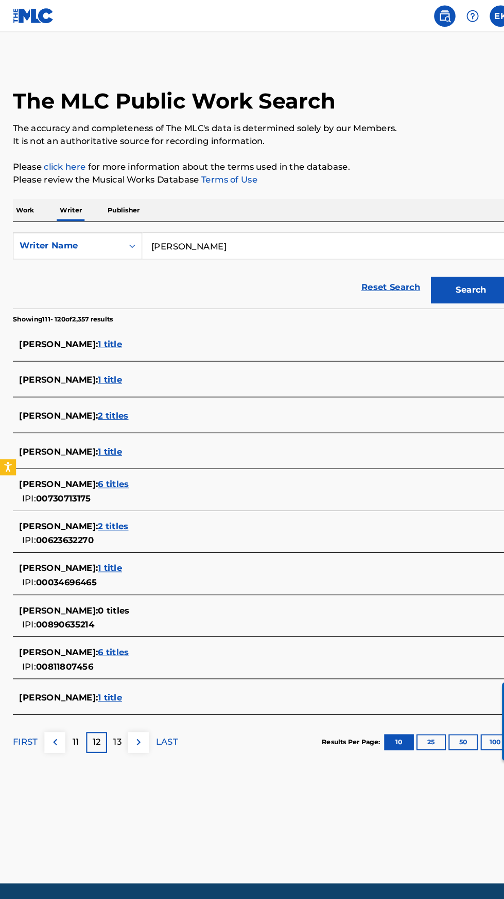
click at [132, 714] on img at bounding box center [133, 714] width 12 height 12
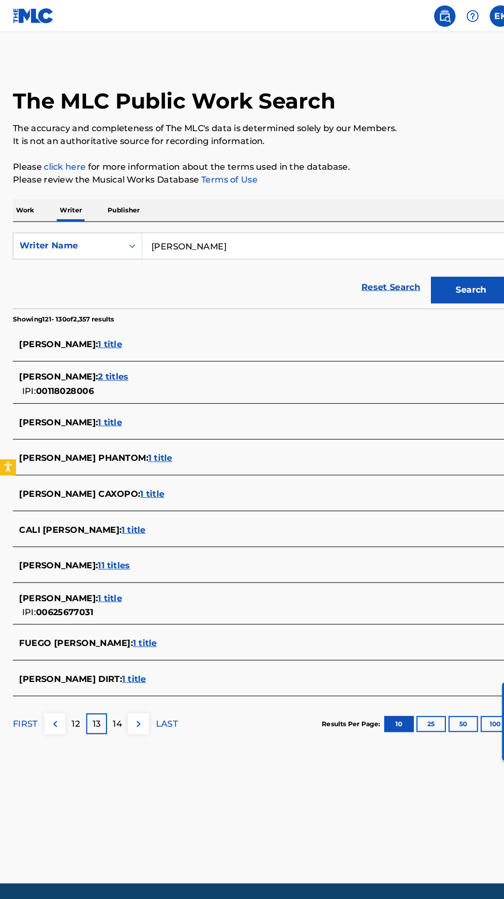
click at [115, 702] on p "14" at bounding box center [113, 696] width 9 height 12
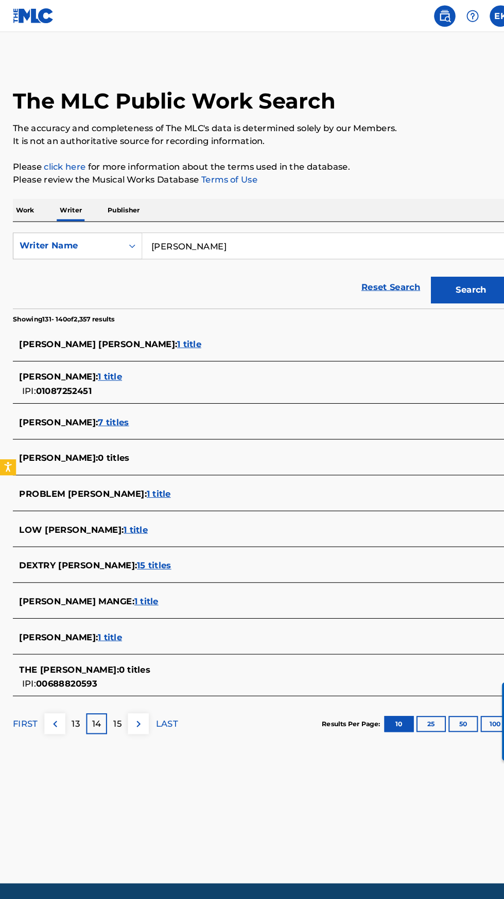
click at [135, 696] on img at bounding box center [133, 696] width 12 height 12
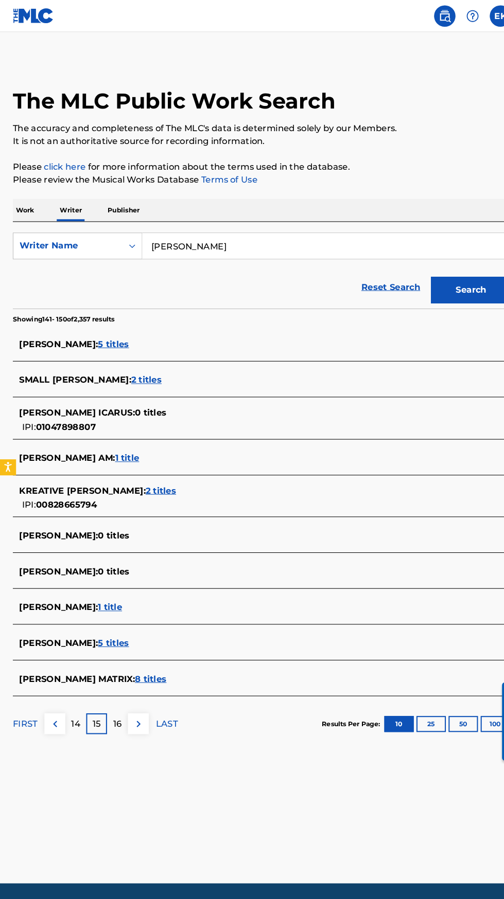
click at [113, 700] on p "16" at bounding box center [113, 696] width 8 height 12
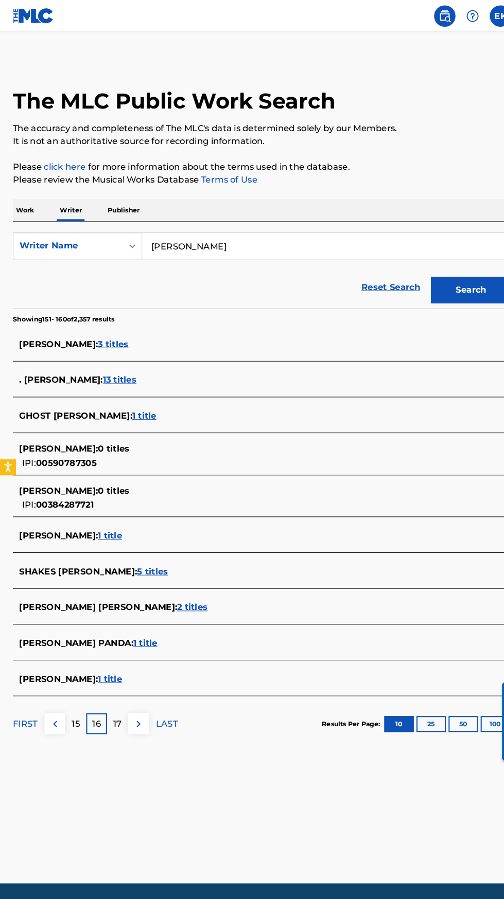
click at [109, 702] on p "17" at bounding box center [113, 696] width 8 height 12
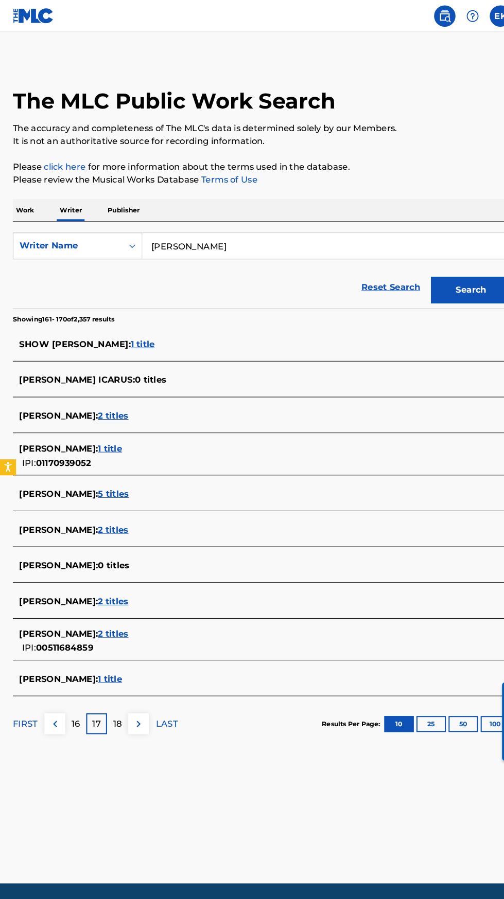
click at [113, 696] on p "18" at bounding box center [113, 696] width 8 height 12
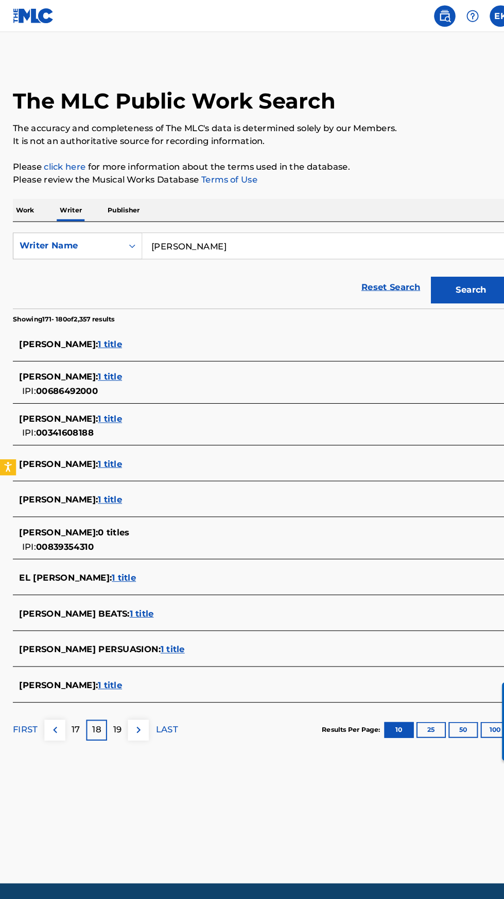
click at [107, 555] on span "1 title" at bounding box center [118, 556] width 23 height 10
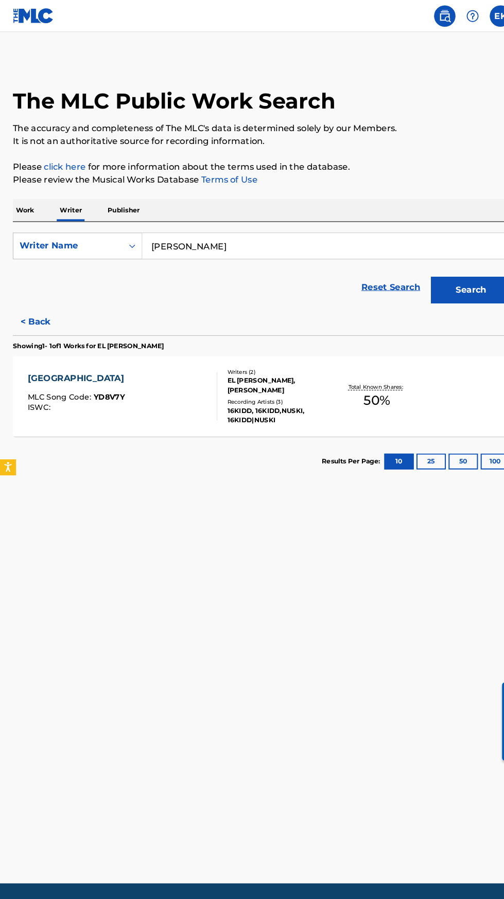
click at [35, 312] on button "< Back" at bounding box center [43, 310] width 62 height 26
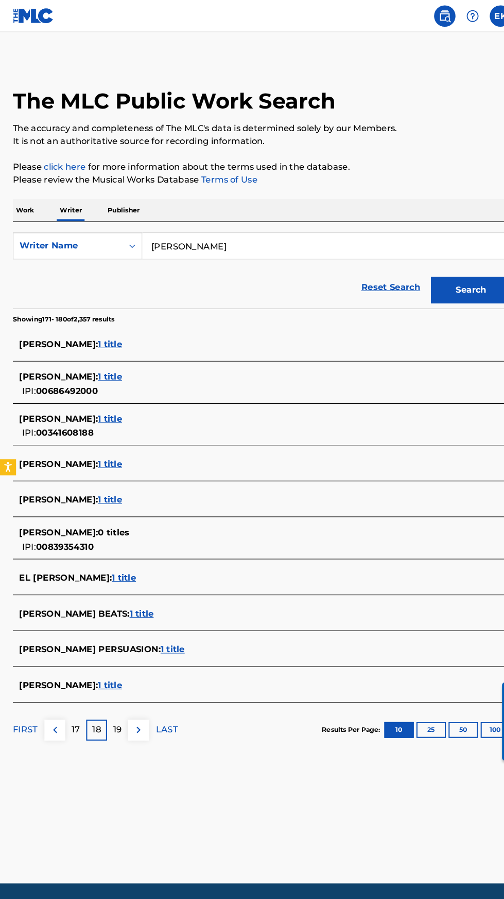
click at [113, 702] on p "19" at bounding box center [113, 702] width 8 height 12
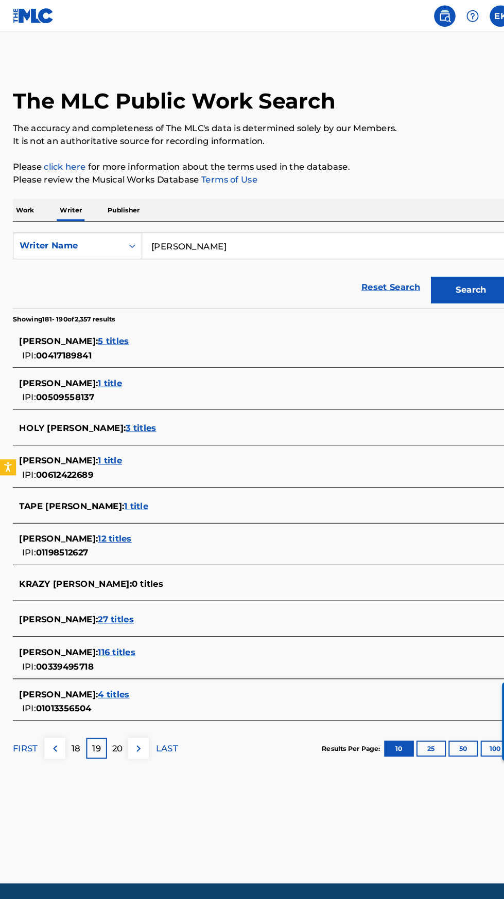
click at [113, 725] on p "20" at bounding box center [113, 720] width 10 height 12
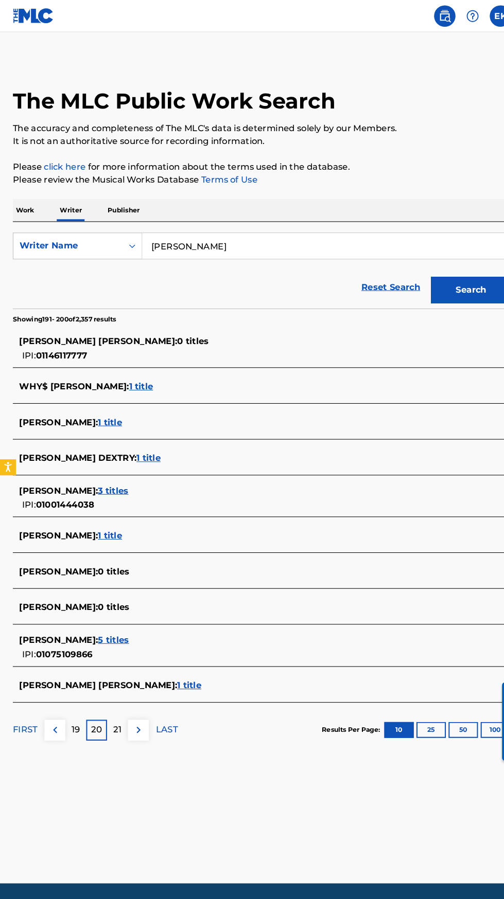
click at [117, 701] on div "21" at bounding box center [113, 702] width 20 height 20
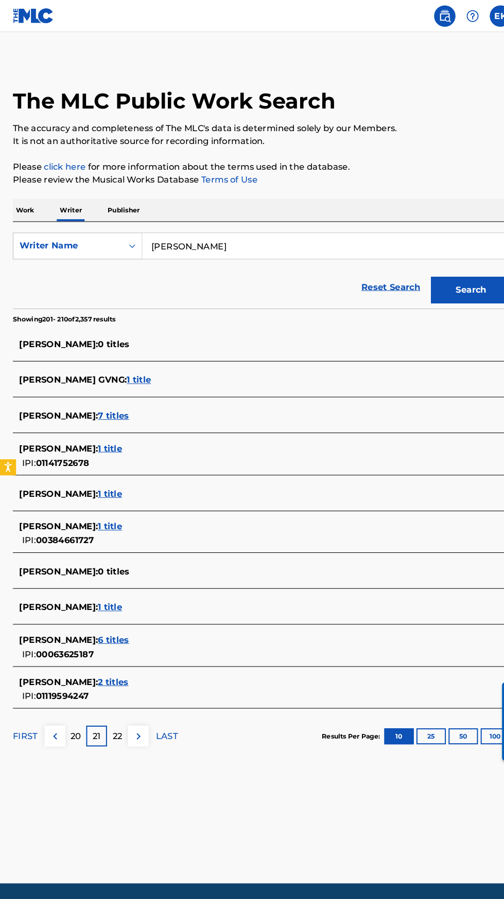
click at [113, 708] on p "22" at bounding box center [113, 708] width 9 height 12
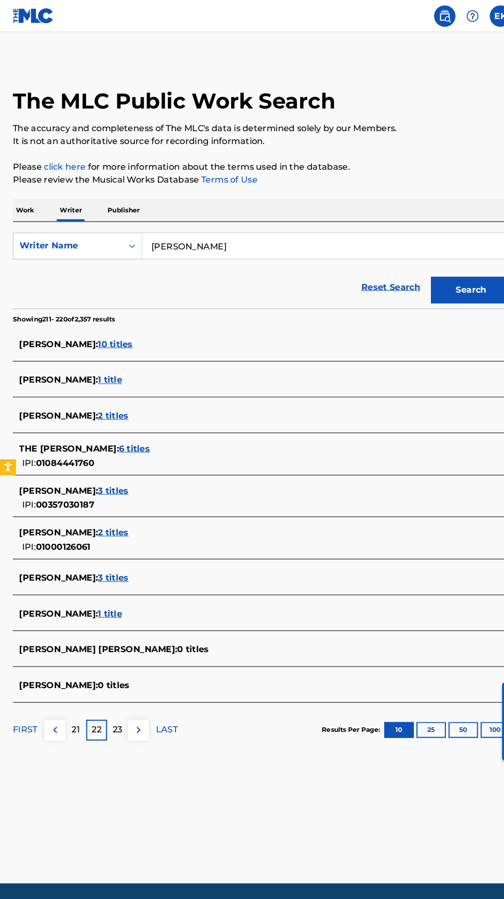
click at [94, 589] on span "1 title" at bounding box center [105, 590] width 23 height 10
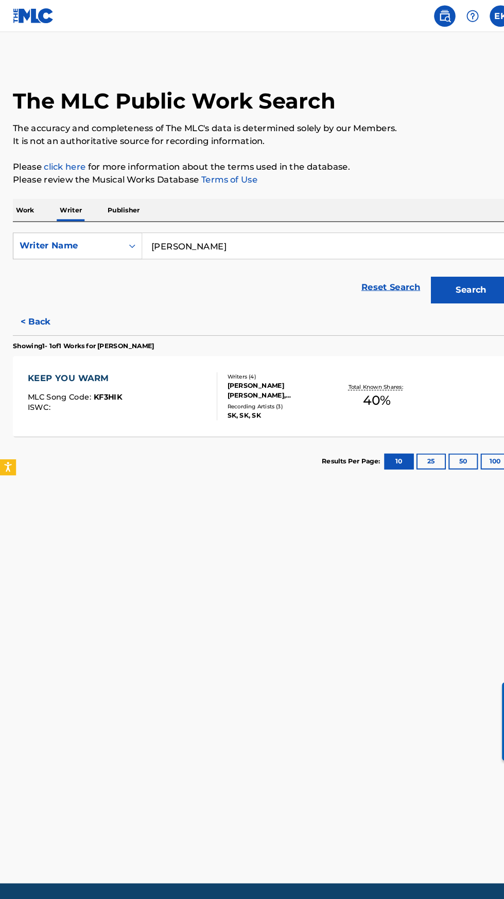
click at [26, 317] on button "< Back" at bounding box center [43, 310] width 62 height 26
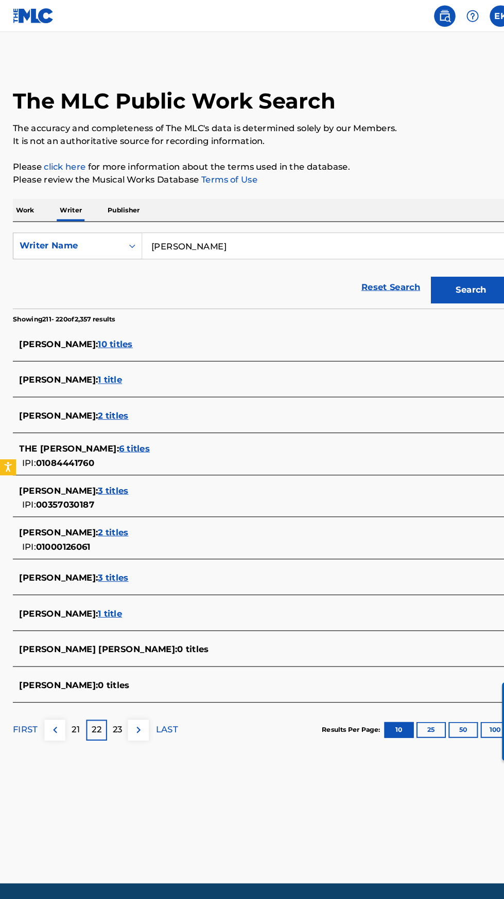
click at [113, 702] on p "23" at bounding box center [113, 702] width 9 height 12
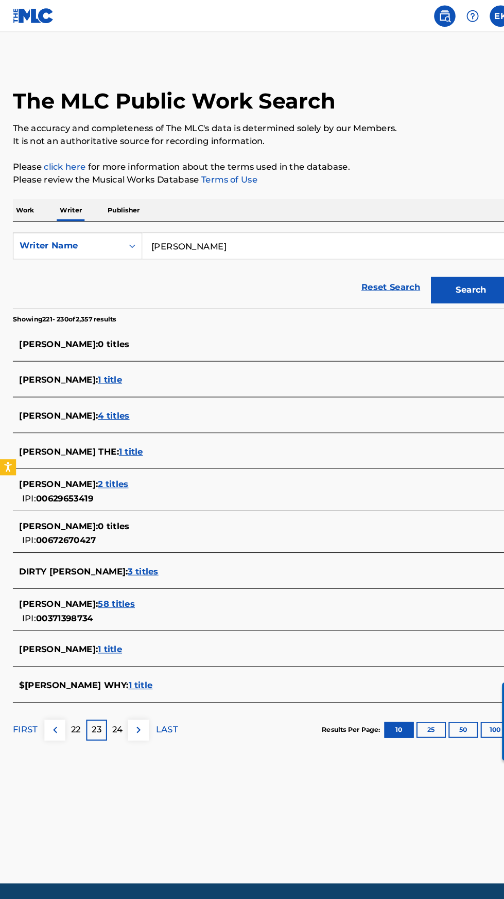
click at [113, 702] on p "24" at bounding box center [113, 702] width 10 height 12
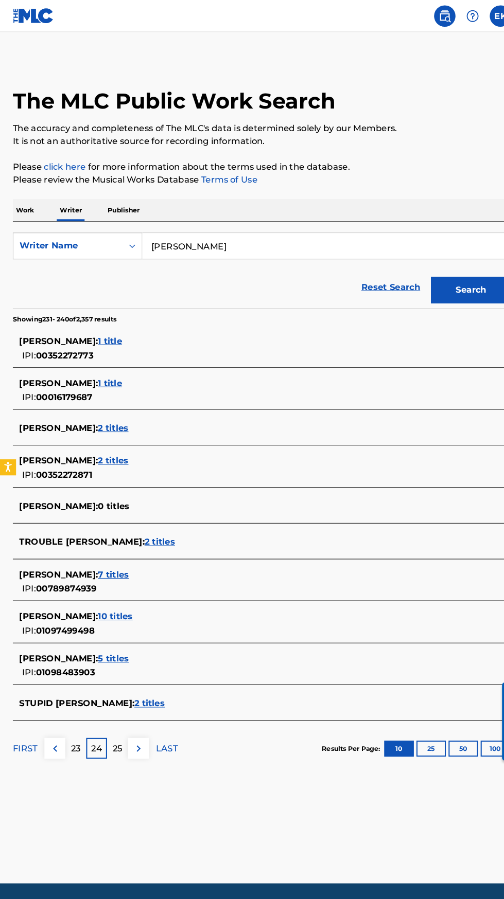
click at [109, 714] on p "25" at bounding box center [113, 720] width 9 height 12
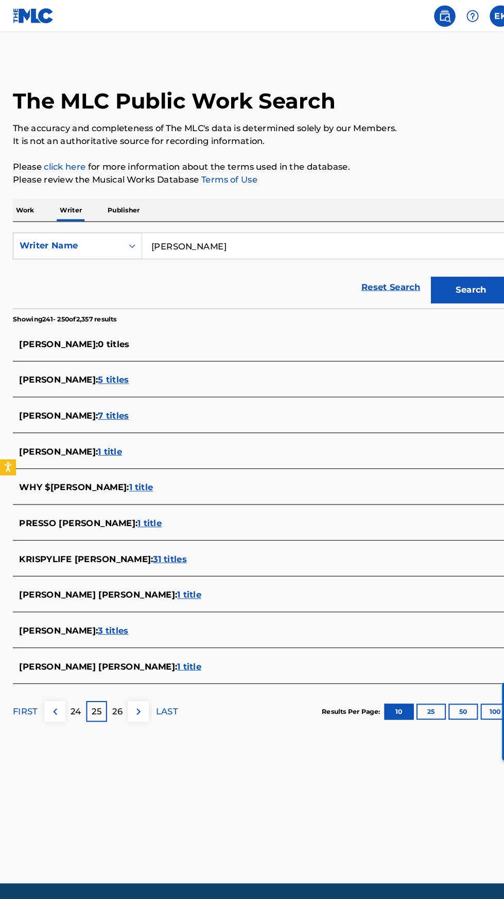
click at [110, 682] on p "26" at bounding box center [113, 684] width 10 height 12
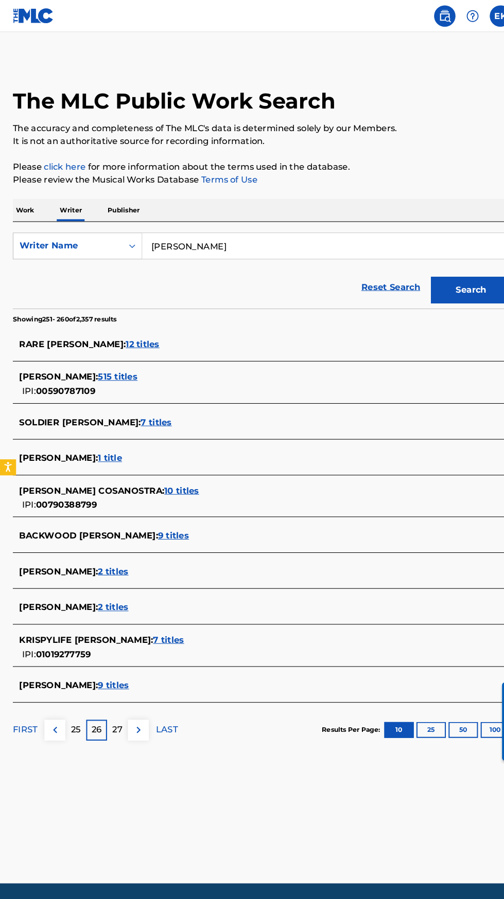
click at [112, 701] on p "27" at bounding box center [113, 702] width 10 height 12
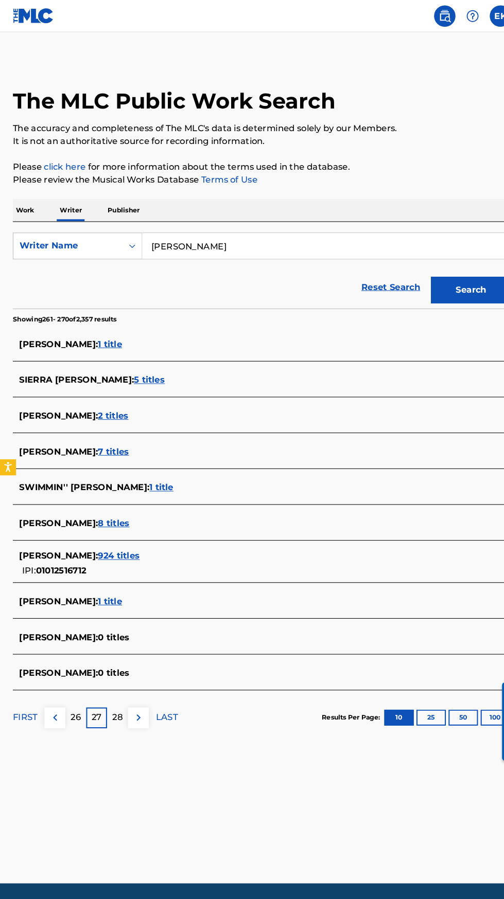
click at [112, 690] on p "28" at bounding box center [113, 690] width 10 height 12
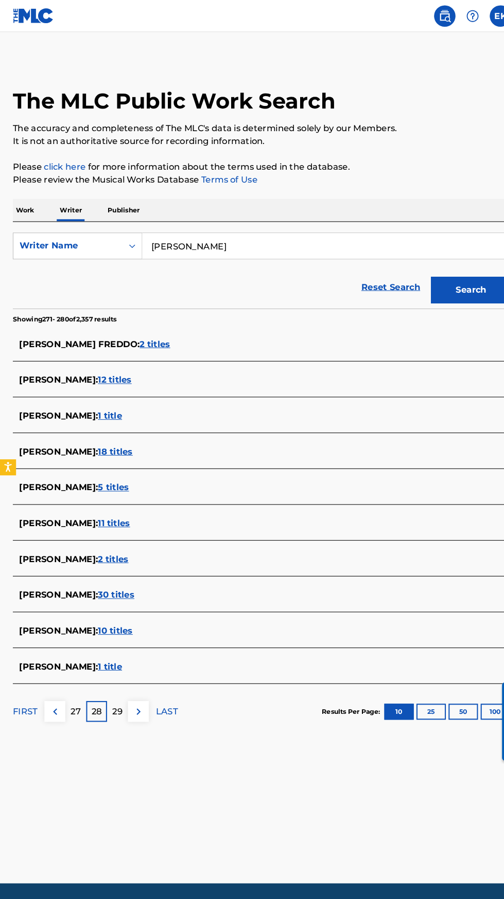
click at [183, 236] on input "Elliott Kidd" at bounding box center [314, 236] width 354 height 25
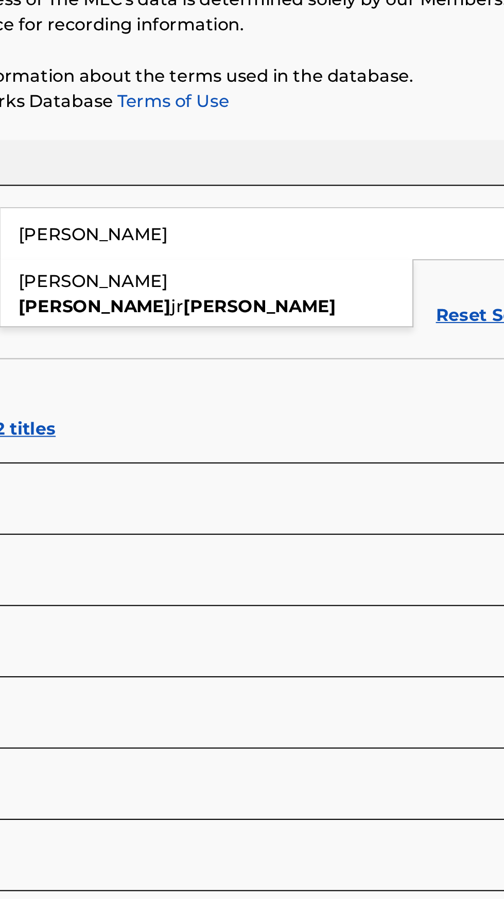
click at [173, 240] on input "Elliott Kidd" at bounding box center [314, 236] width 354 height 25
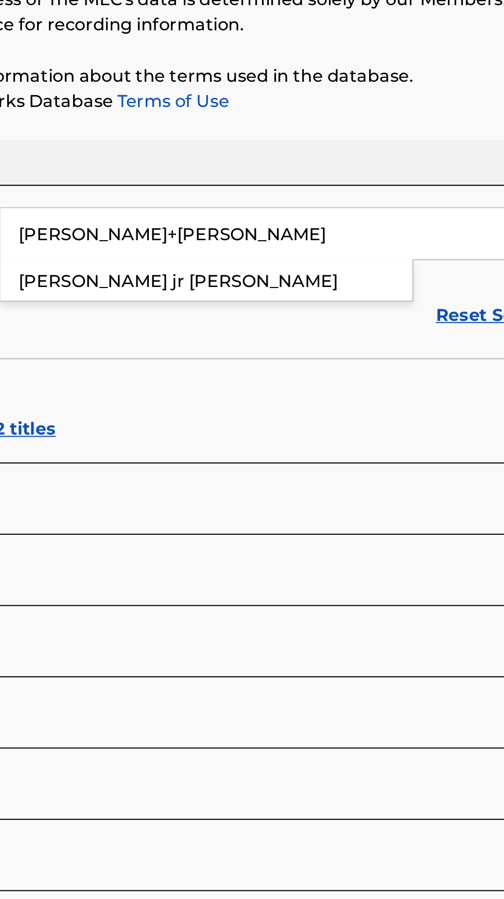
type input "Elliott+Kidd"
click at [414, 266] on button "Search" at bounding box center [452, 279] width 77 height 26
